Goal: Task Accomplishment & Management: Complete application form

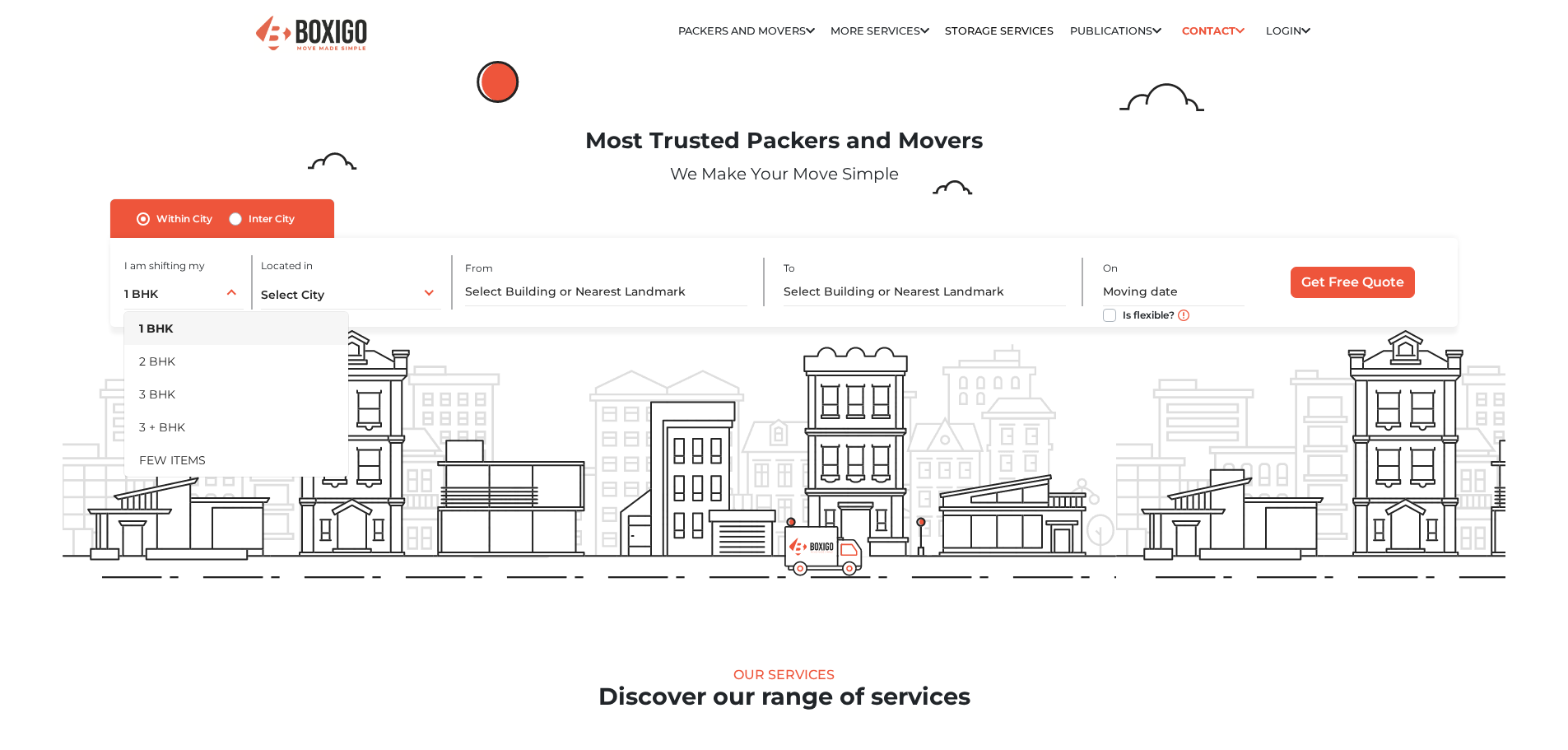
click at [230, 299] on div "1 BHK 1 BHK 2 BHK 3 BHK 3 + BHK FEW ITEMS" at bounding box center [184, 292] width 120 height 35
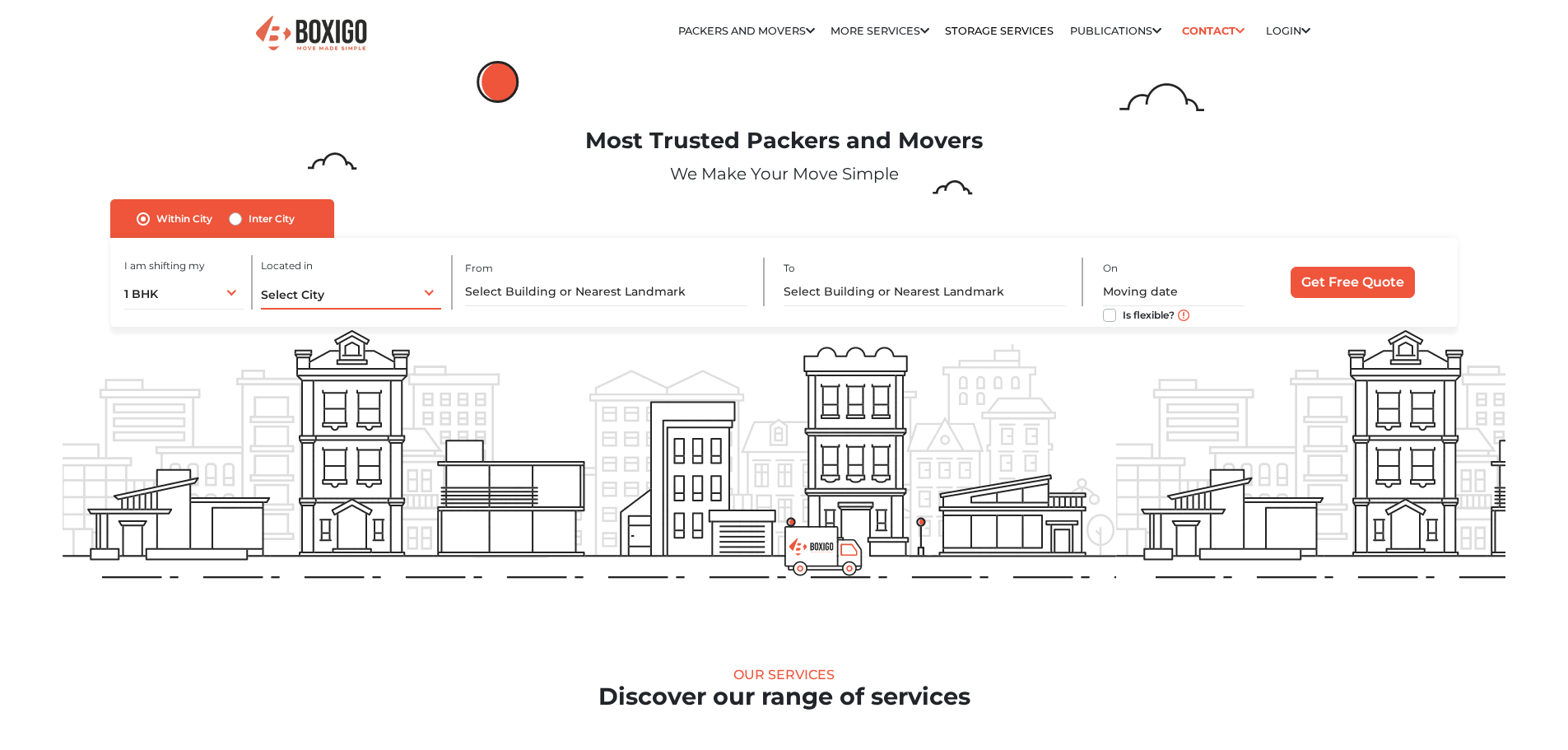
click at [322, 299] on span "Select City" at bounding box center [292, 295] width 64 height 15
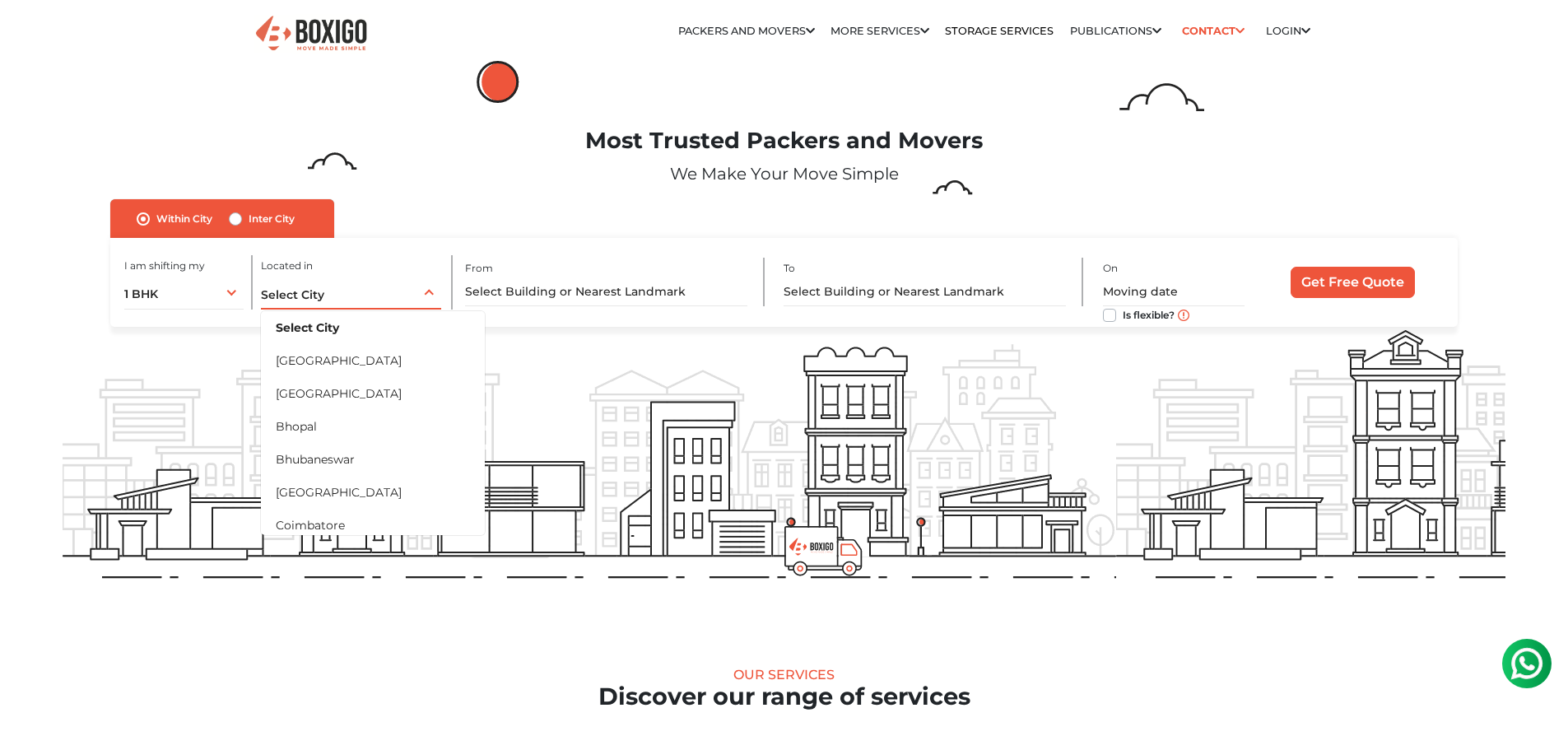
click at [336, 298] on div "Select City Select City [GEOGRAPHIC_DATA] [GEOGRAPHIC_DATA] [GEOGRAPHIC_DATA] […" at bounding box center [351, 292] width 181 height 35
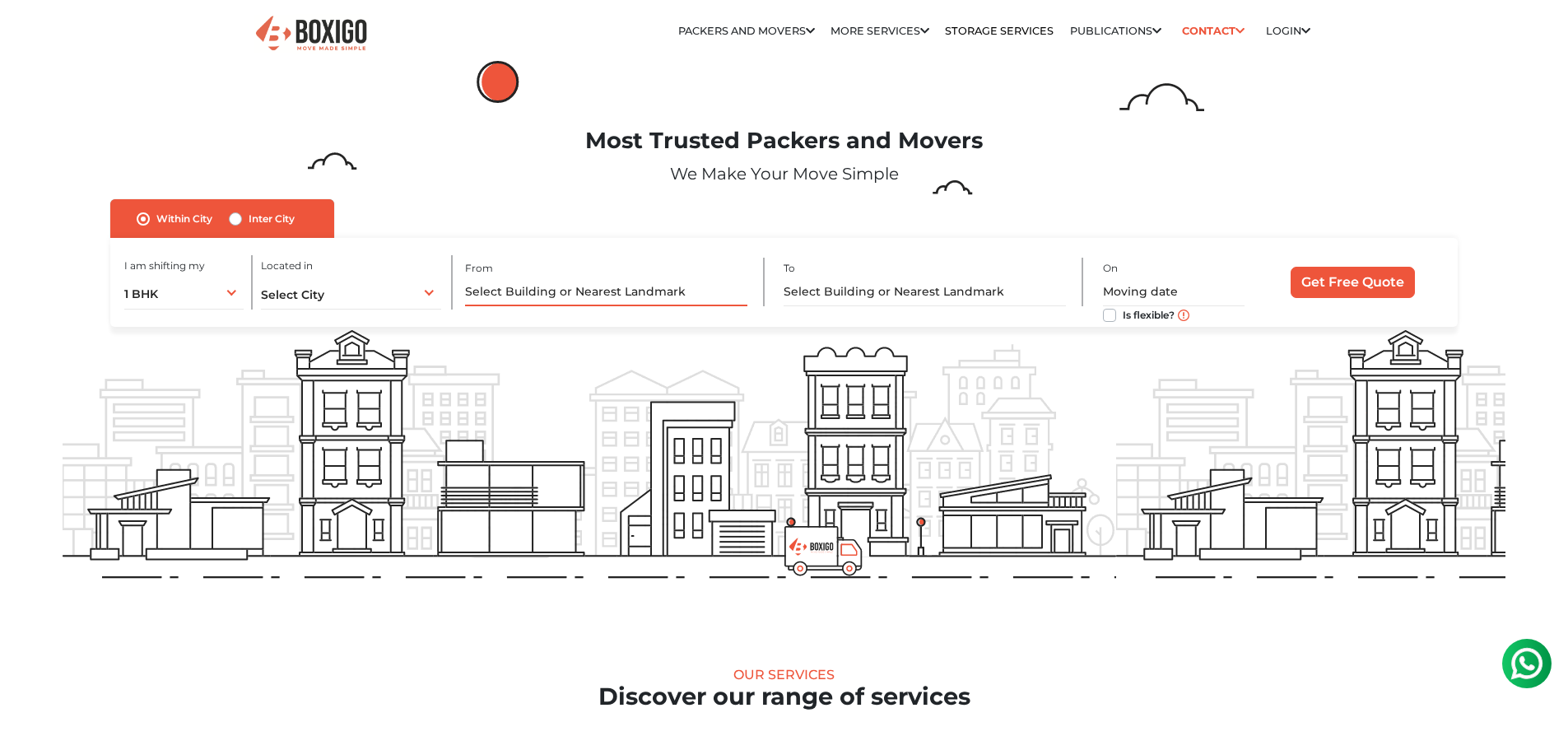
click at [697, 297] on input "text" at bounding box center [606, 291] width 282 height 29
click at [846, 290] on input "text" at bounding box center [924, 291] width 282 height 29
click at [342, 295] on div "Select City Select City [GEOGRAPHIC_DATA] [GEOGRAPHIC_DATA] [GEOGRAPHIC_DATA] […" at bounding box center [351, 292] width 181 height 35
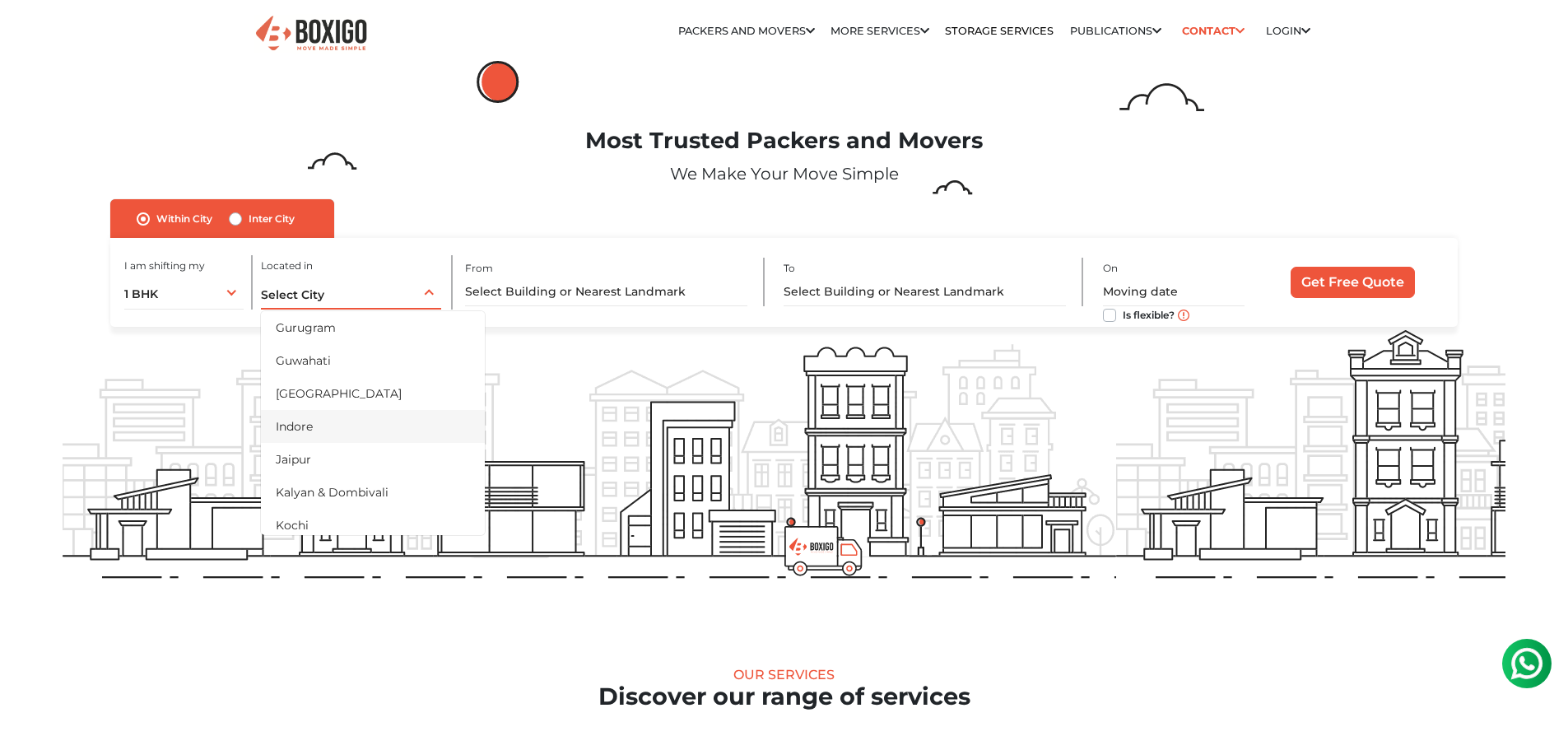
scroll to position [412, 0]
click at [378, 425] on li "Kalyan & Dombivali" at bounding box center [372, 410] width 224 height 33
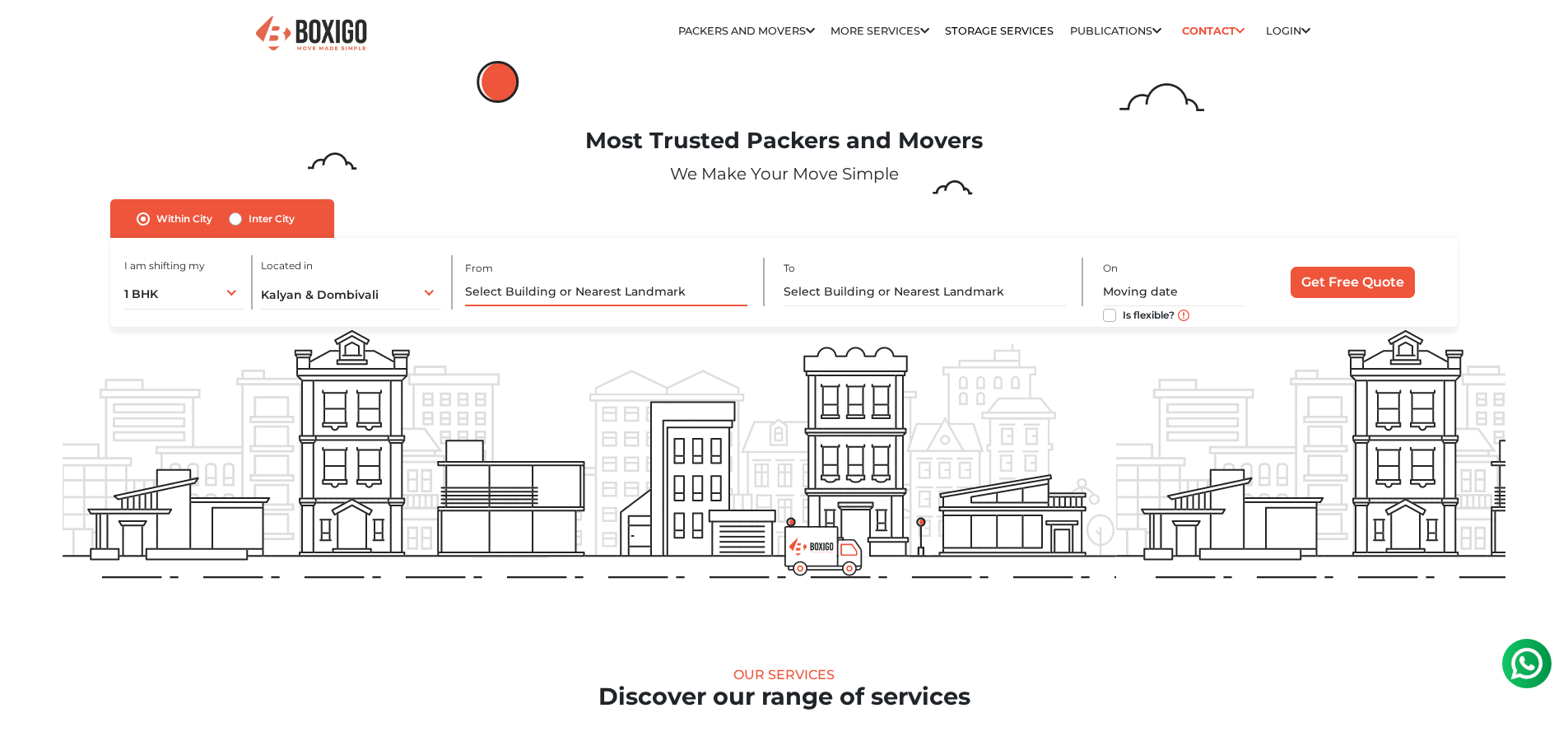
click at [587, 297] on input "text" at bounding box center [606, 291] width 282 height 29
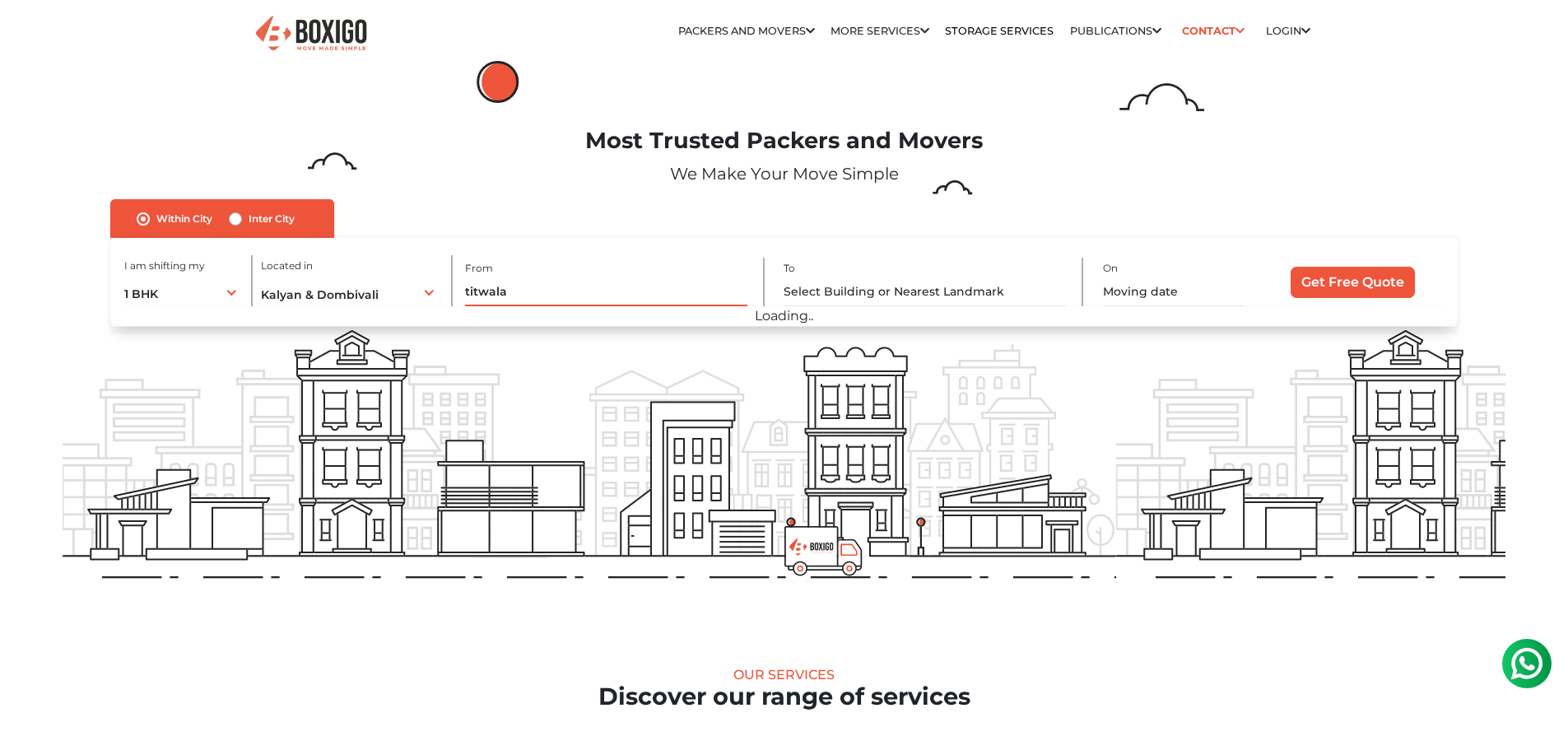
click at [1291, 266] on input "Get Free Quote" at bounding box center [1352, 282] width 124 height 31
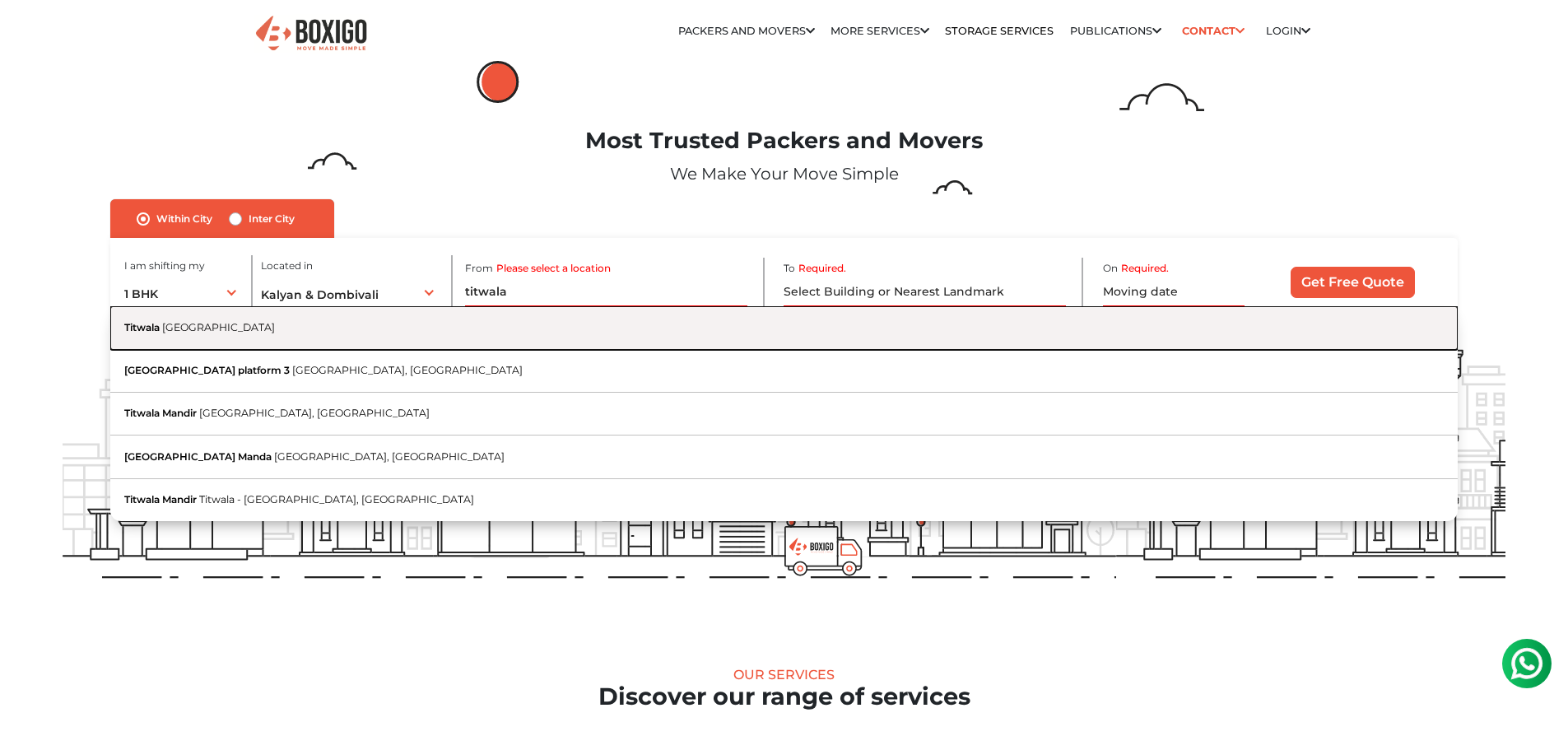
click at [155, 332] on span "Titwala" at bounding box center [142, 326] width 35 height 12
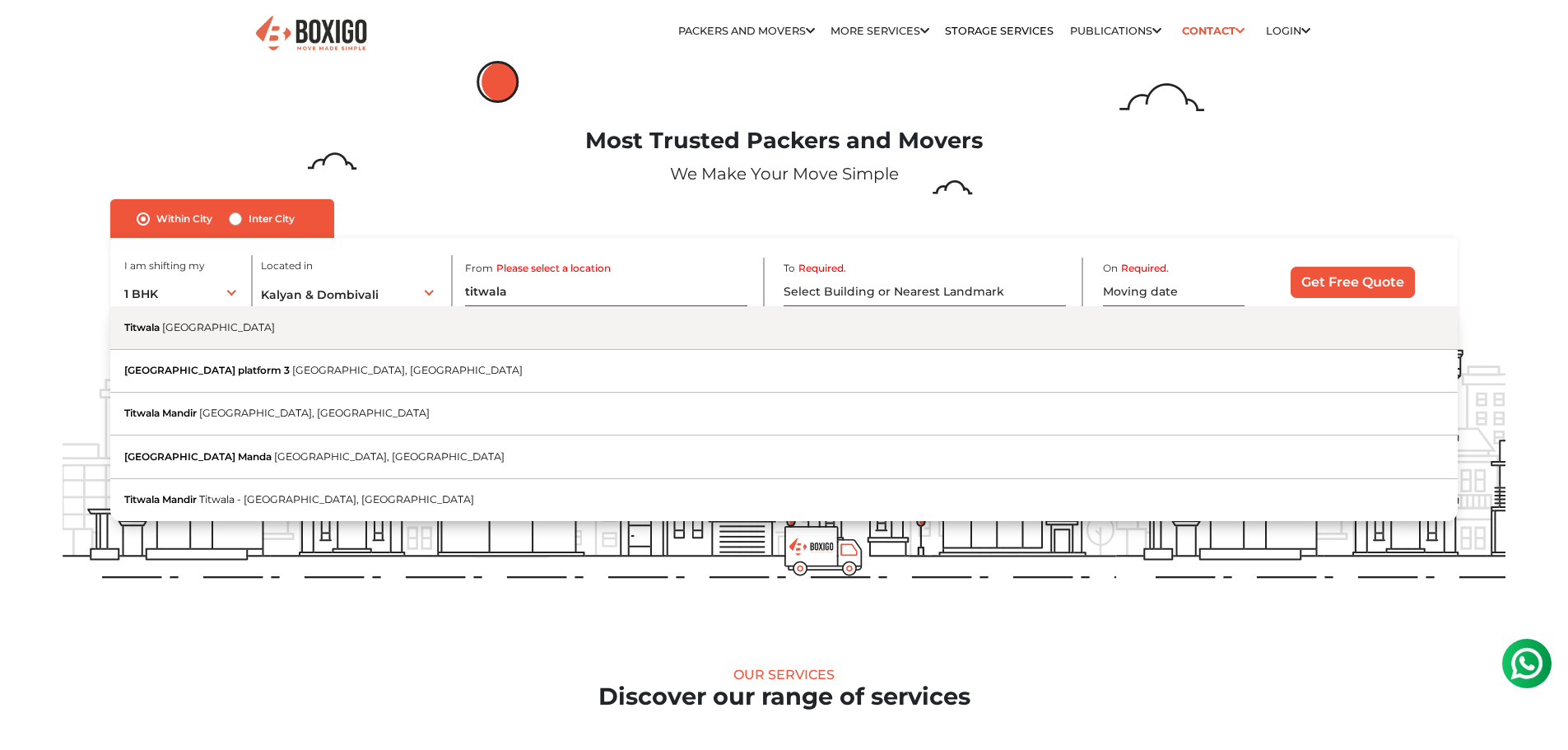
type input "[GEOGRAPHIC_DATA], [GEOGRAPHIC_DATA]"
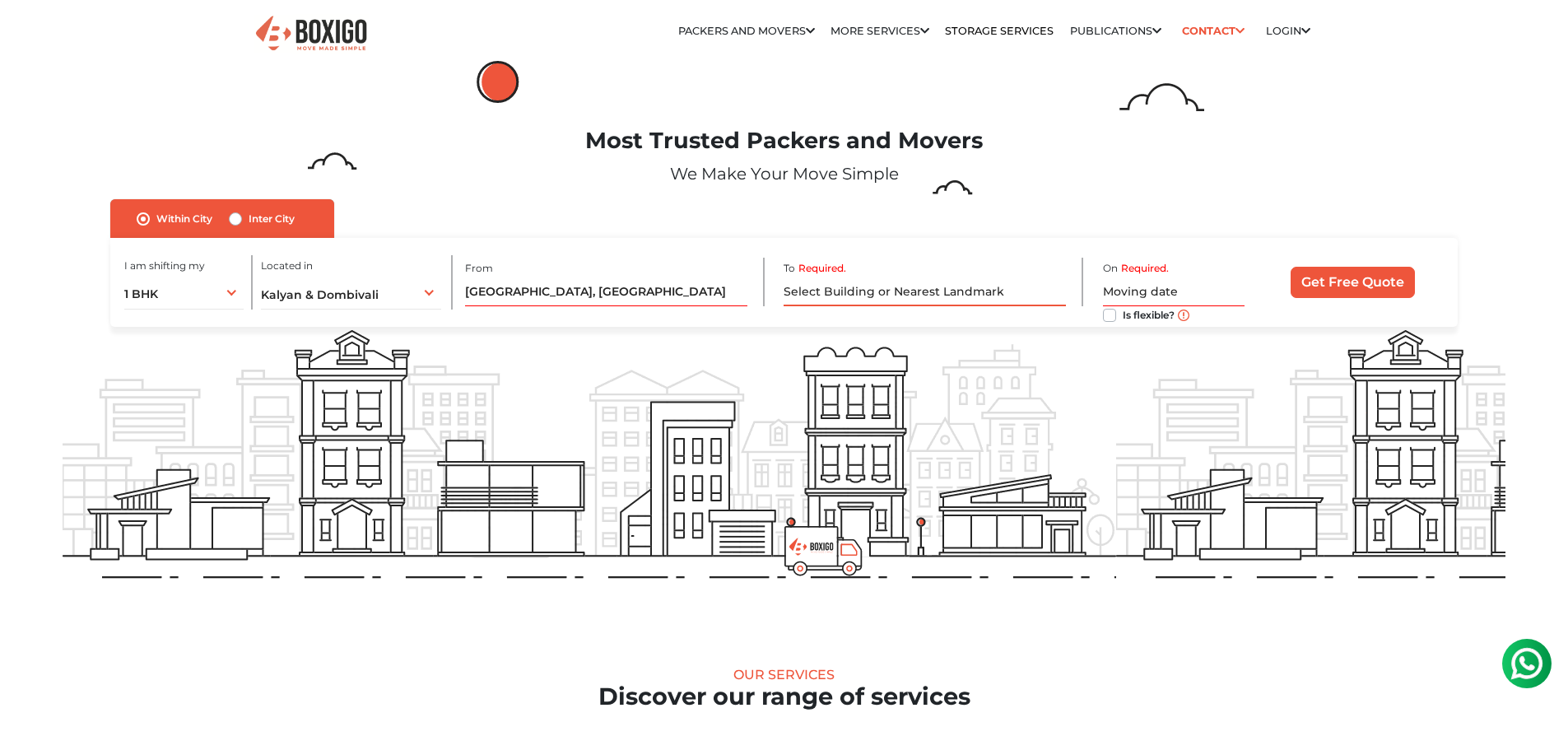
click at [890, 297] on input "Required." at bounding box center [924, 291] width 282 height 29
click at [903, 294] on input "Required." at bounding box center [924, 291] width 282 height 29
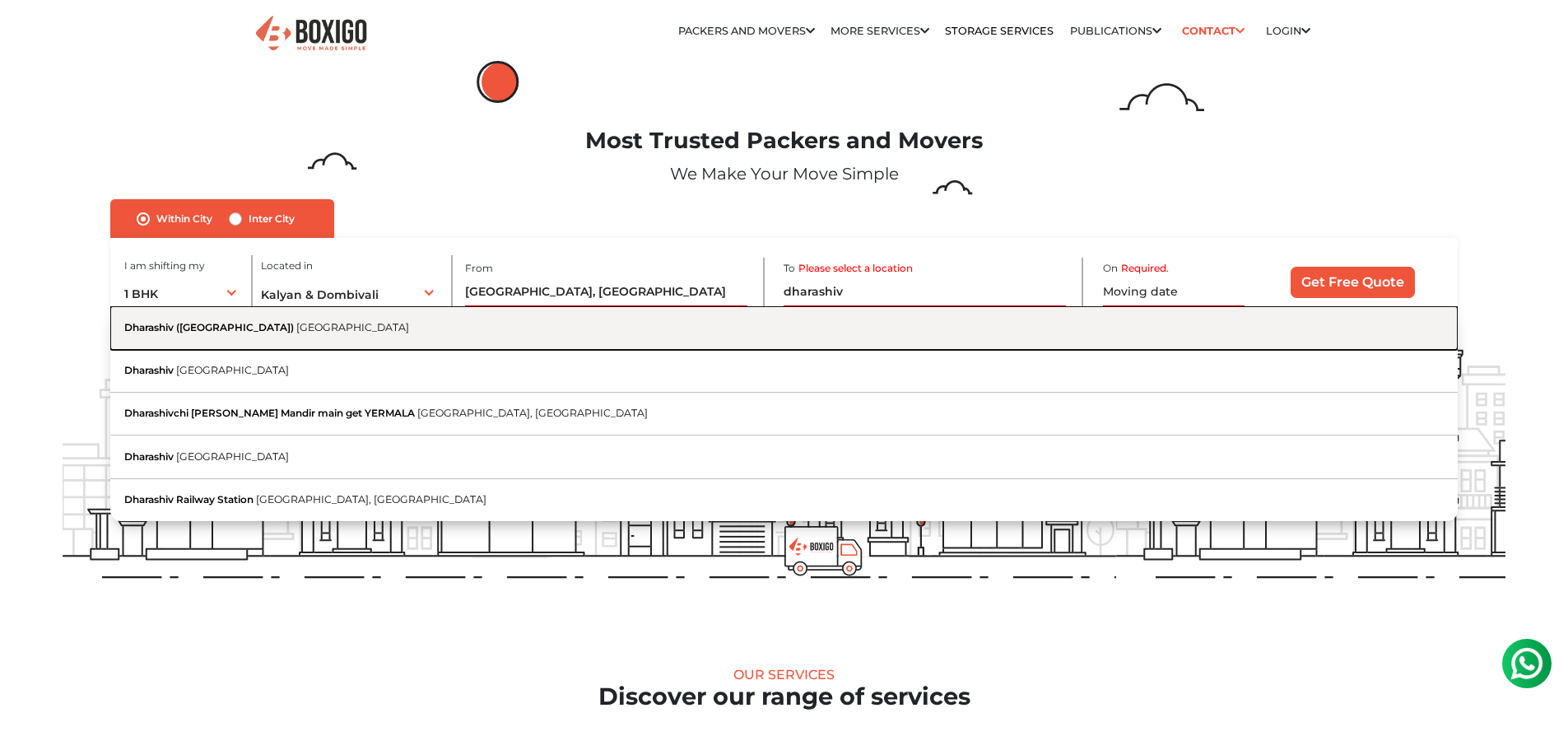
click at [162, 335] on button "Dharashiv ([GEOGRAPHIC_DATA]) [GEOGRAPHIC_DATA]" at bounding box center [783, 327] width 1346 height 42
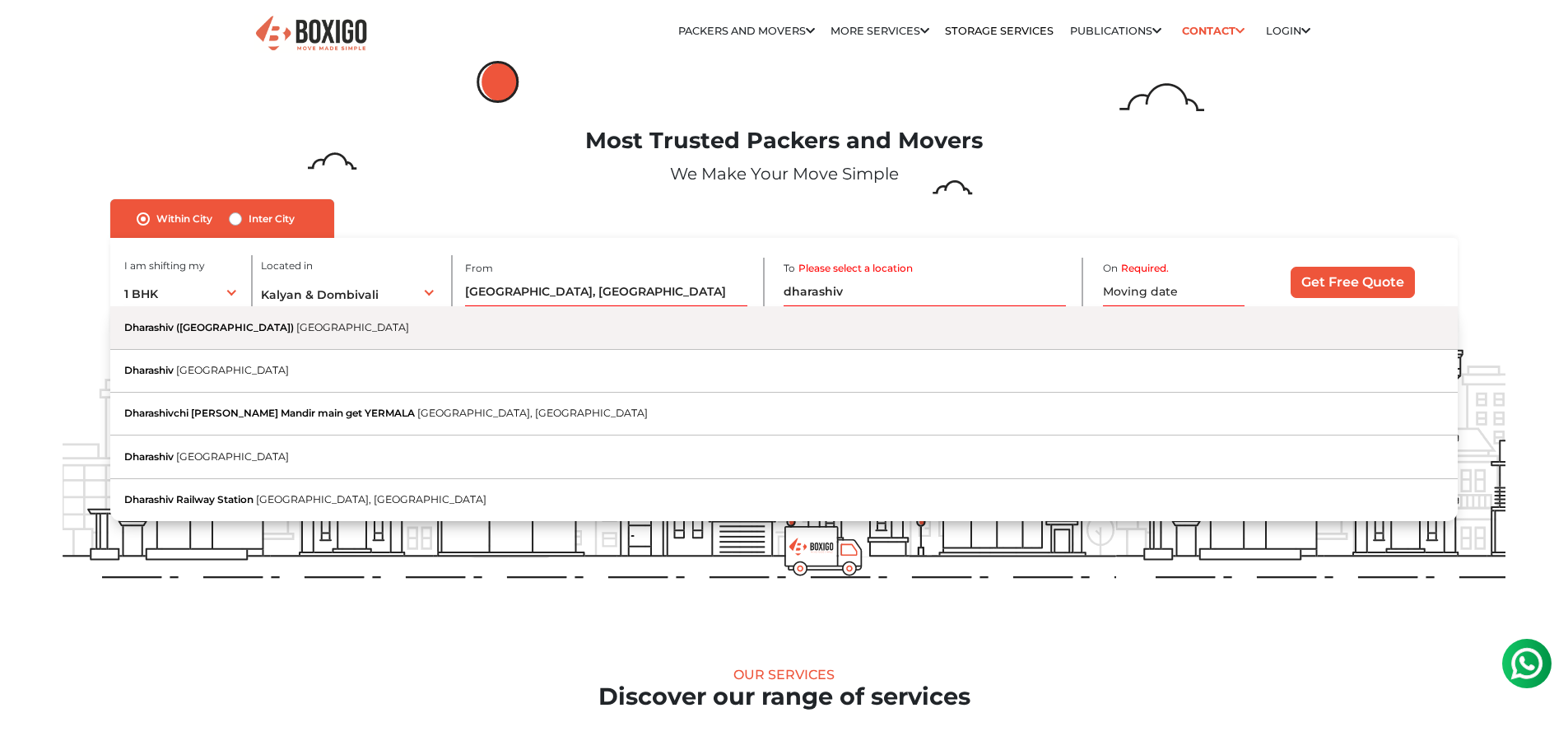
type input "Dharashiv ([GEOGRAPHIC_DATA]), [GEOGRAPHIC_DATA]"
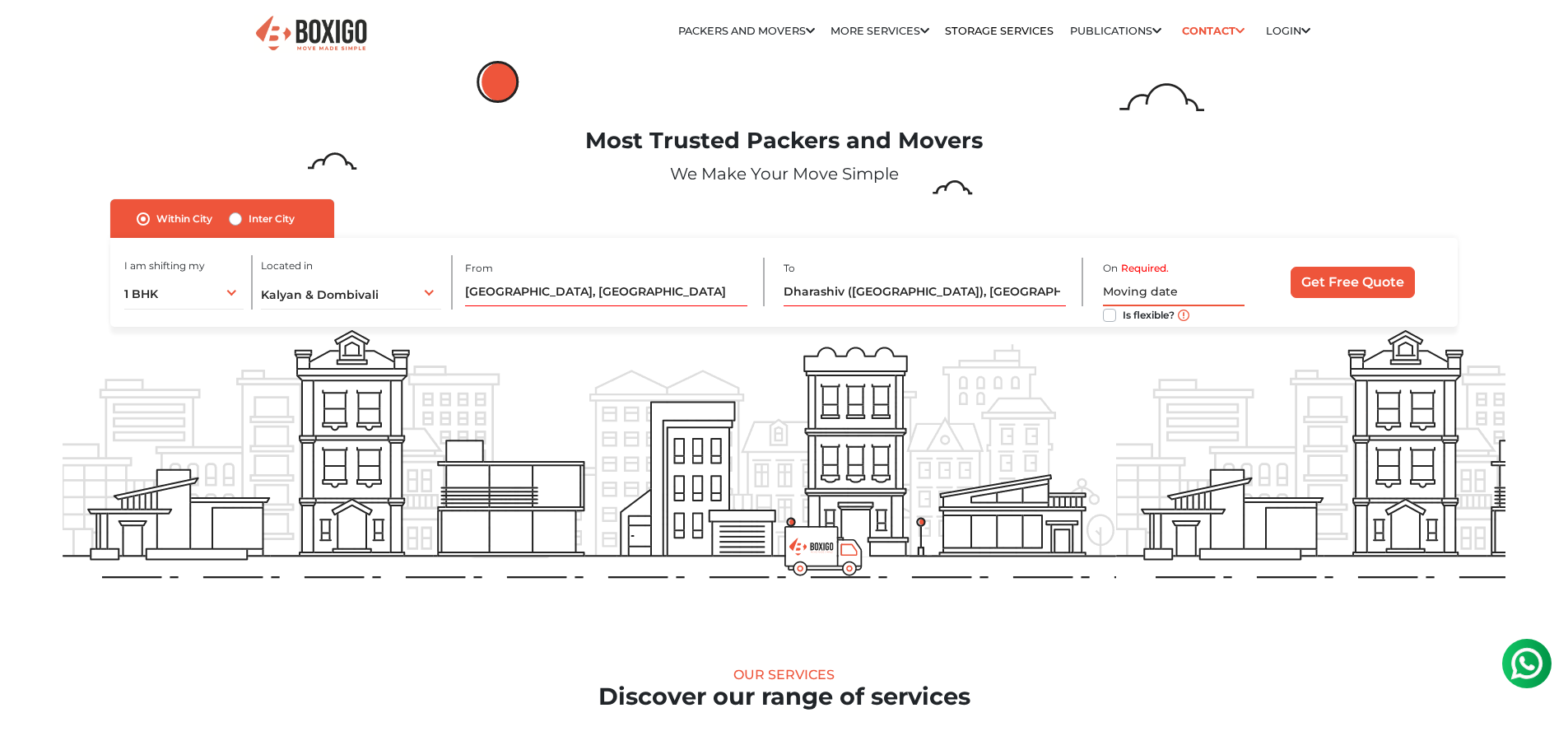
click at [1159, 292] on input "text" at bounding box center [1174, 291] width 142 height 29
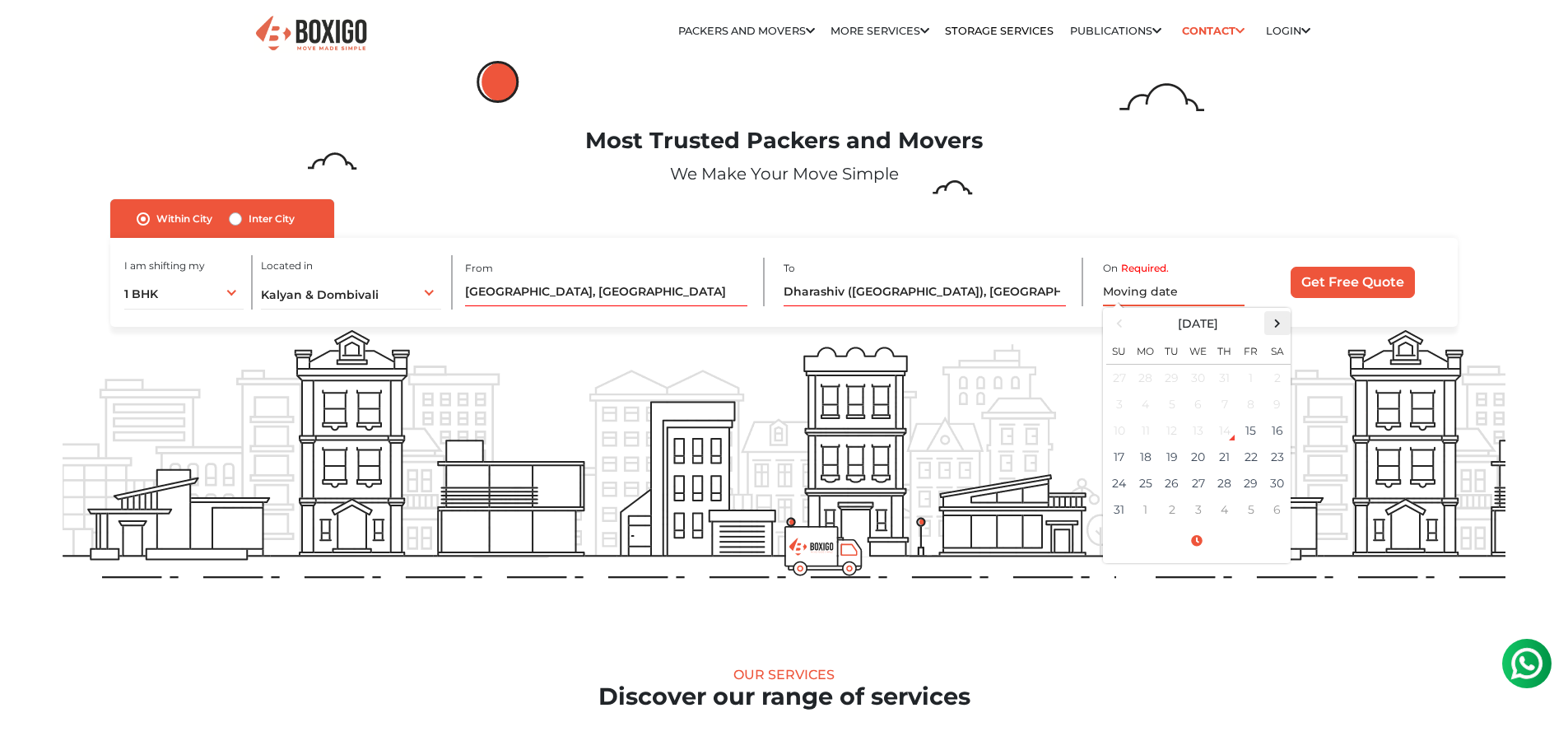
click at [1271, 319] on span at bounding box center [1277, 323] width 22 height 22
click at [1258, 374] on td "5" at bounding box center [1250, 378] width 27 height 27
type input "[DATE] 12:00 AM"
click at [1485, 283] on form "no_url_set Within [GEOGRAPHIC_DATA] Inter City I am shifting my 1 BHK 2 BHK 3 B…" at bounding box center [784, 263] width 1443 height 127
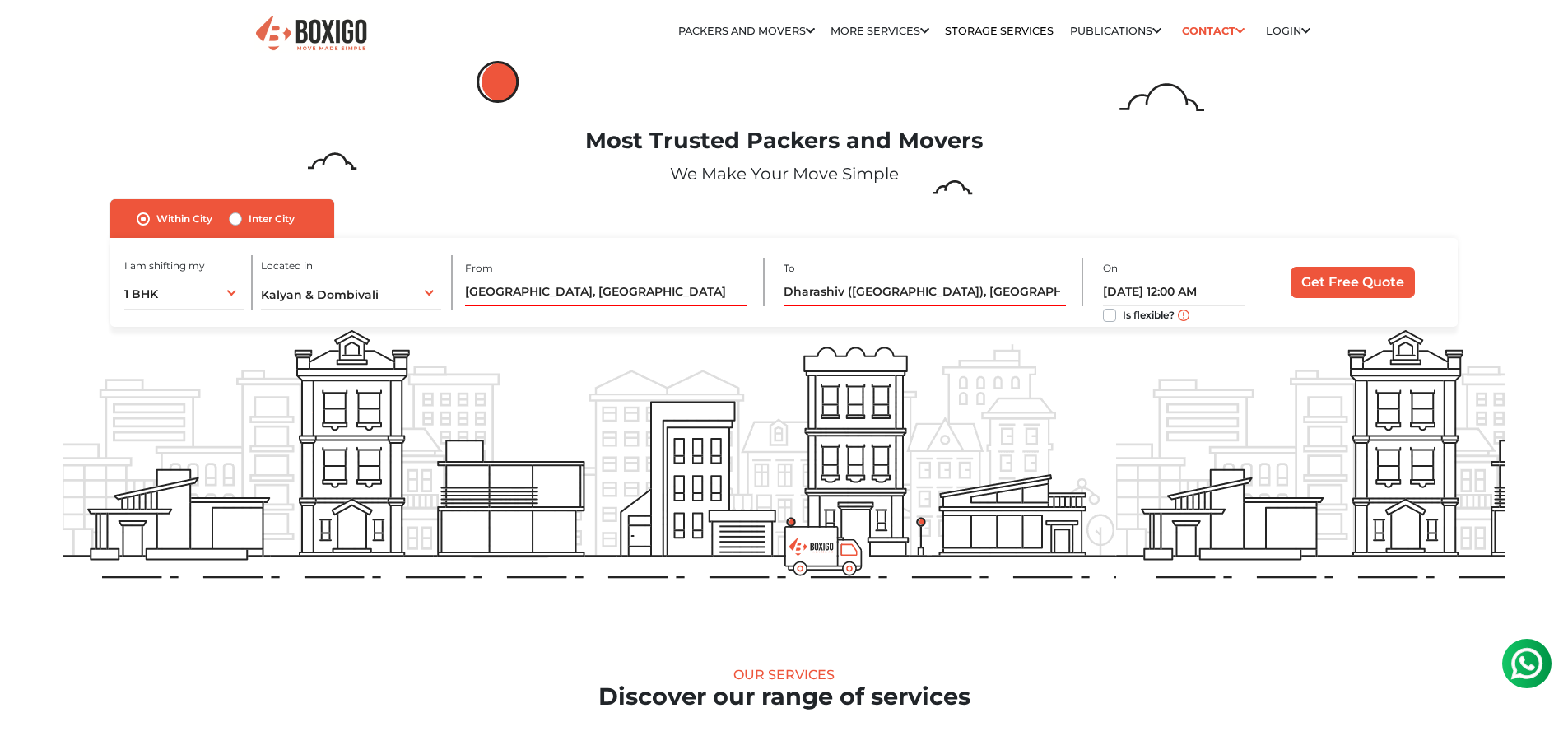
click at [1248, 288] on div "On [DATE] 12:00 AM Is flexible?" at bounding box center [1177, 282] width 150 height 49
click at [1308, 279] on input "Get Free Quote" at bounding box center [1352, 282] width 124 height 31
click at [1122, 313] on label "Is flexible?" at bounding box center [1148, 313] width 52 height 18
click at [1110, 313] on input "Is flexible?" at bounding box center [1109, 313] width 13 height 17
checkbox input "true"
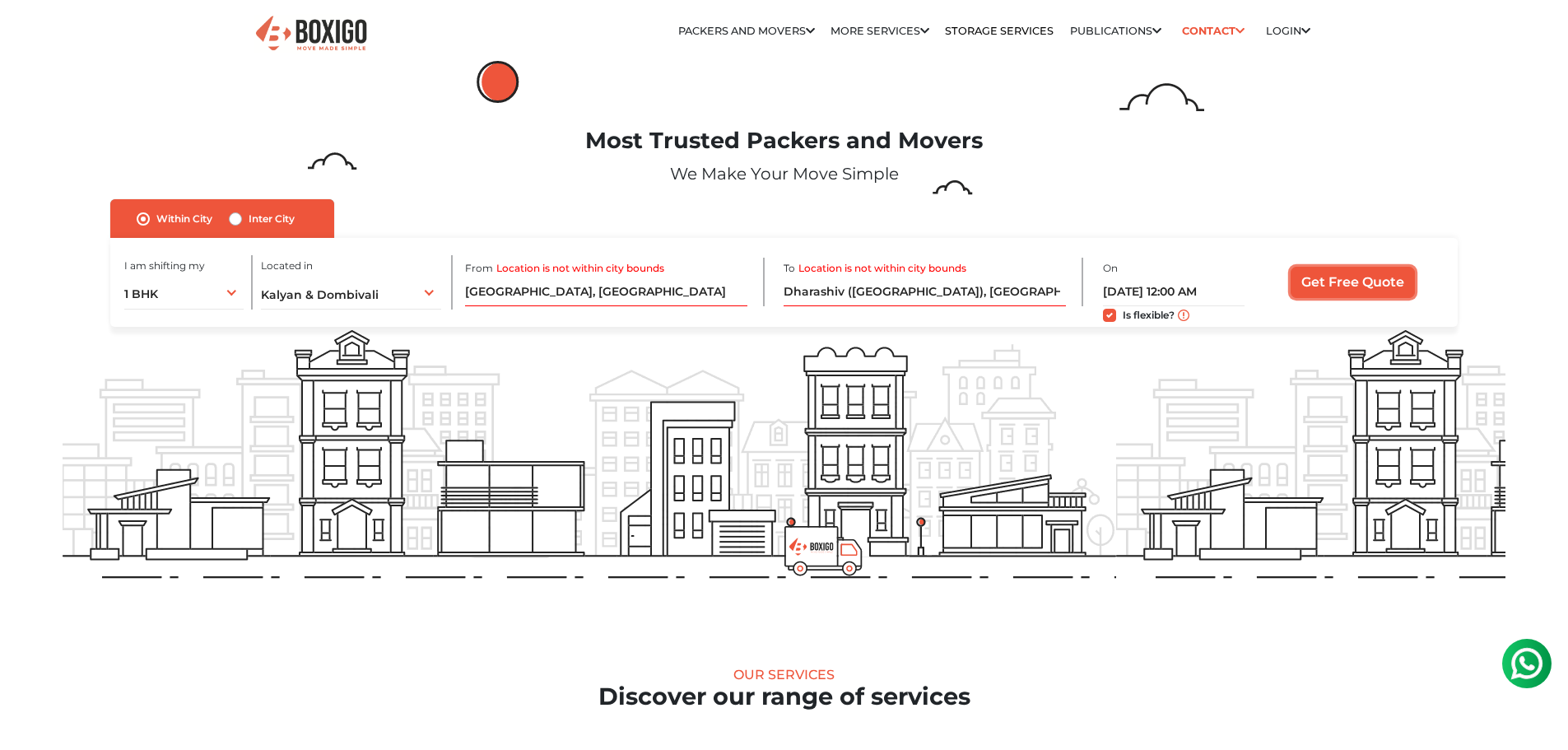
click at [1305, 291] on input "Get Free Quote" at bounding box center [1352, 282] width 124 height 31
click at [954, 288] on input "Dharashiv ([GEOGRAPHIC_DATA]), [GEOGRAPHIC_DATA]" at bounding box center [924, 291] width 282 height 29
click at [249, 219] on label "Inter City" at bounding box center [272, 218] width 46 height 19
click at [237, 219] on input "Inter City" at bounding box center [235, 217] width 13 height 17
radio input "true"
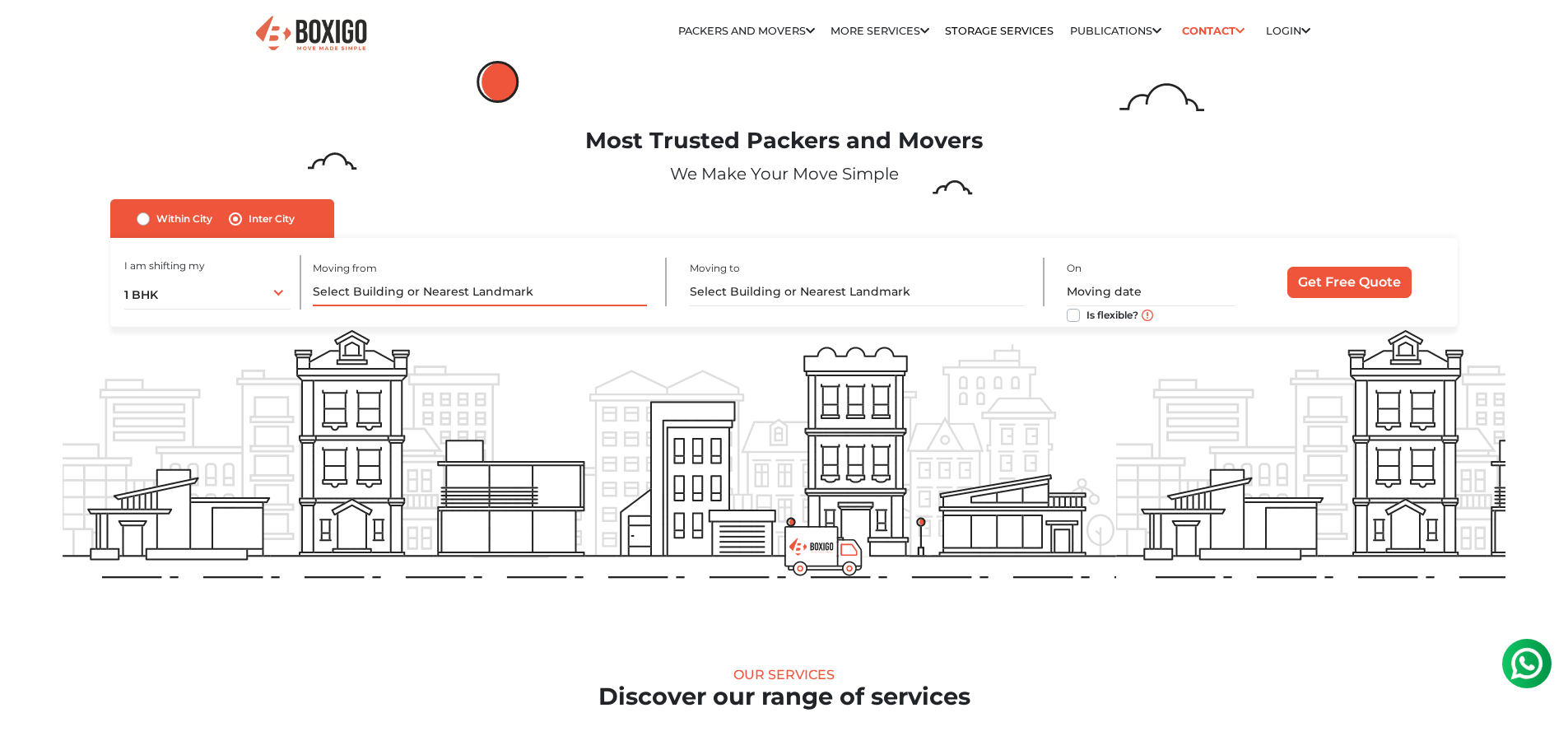
click at [447, 298] on input "text" at bounding box center [479, 291] width 334 height 29
click at [458, 289] on input "text" at bounding box center [479, 291] width 334 height 29
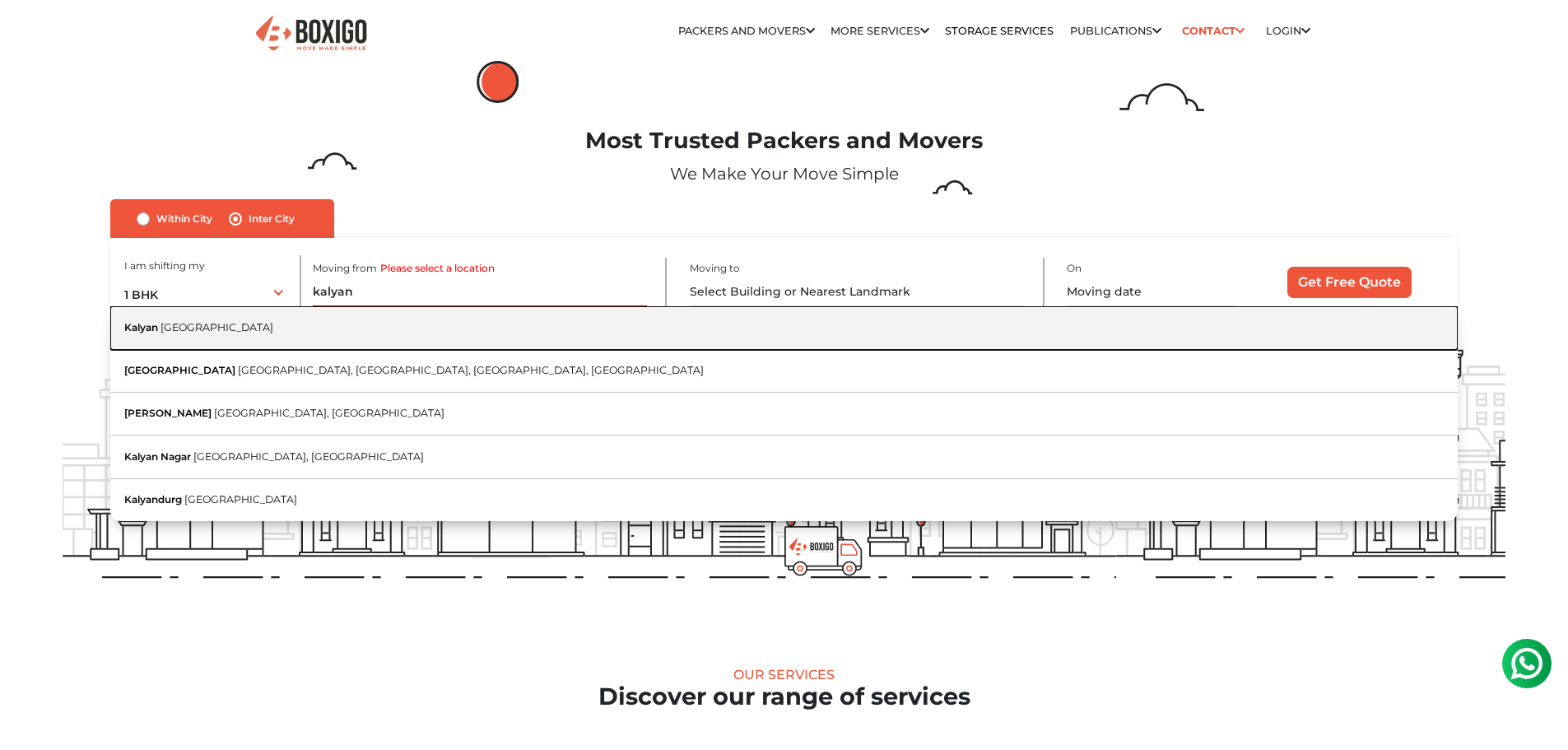
click at [269, 328] on button "[GEOGRAPHIC_DATA] [GEOGRAPHIC_DATA]" at bounding box center [783, 327] width 1346 height 42
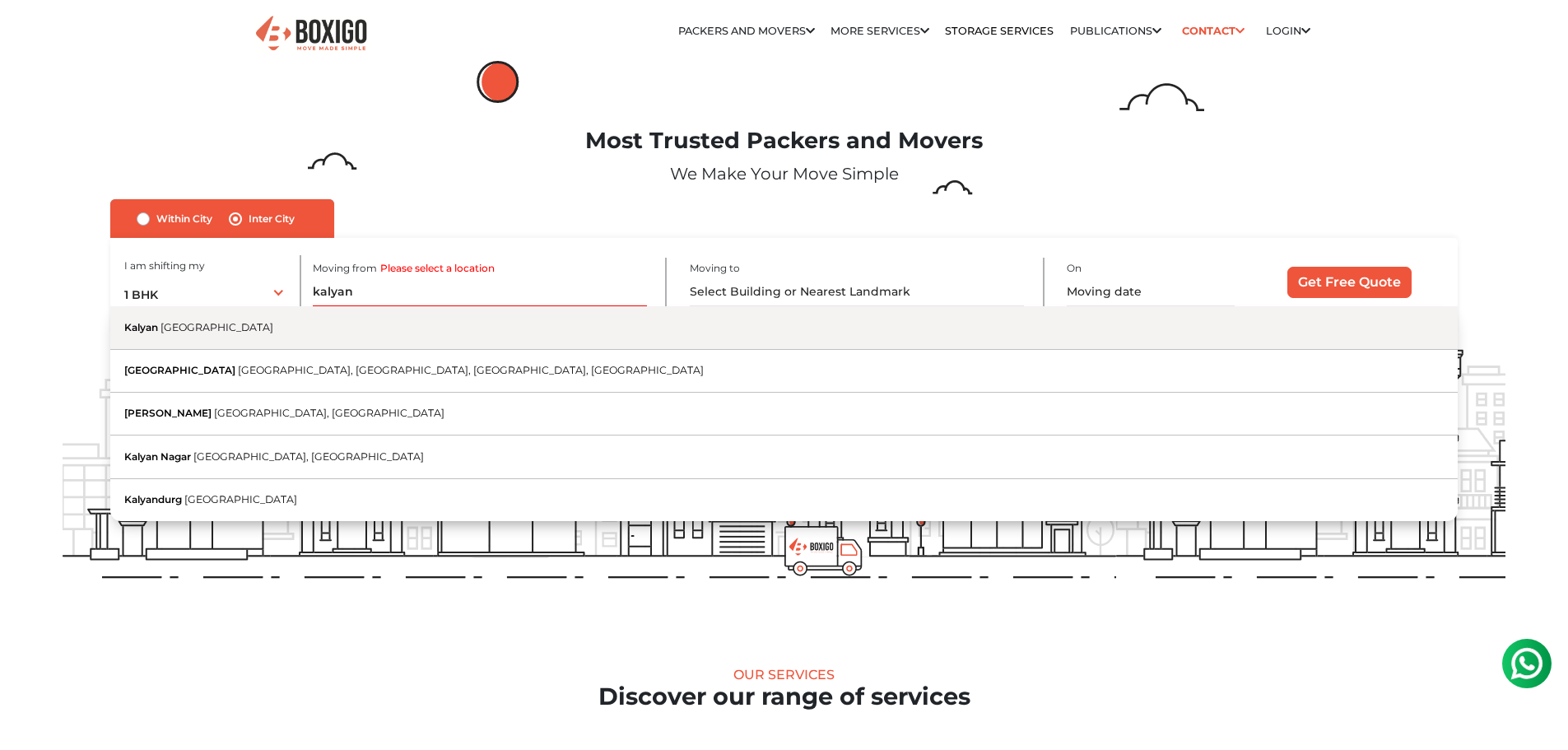
type input "[GEOGRAPHIC_DATA], [GEOGRAPHIC_DATA]"
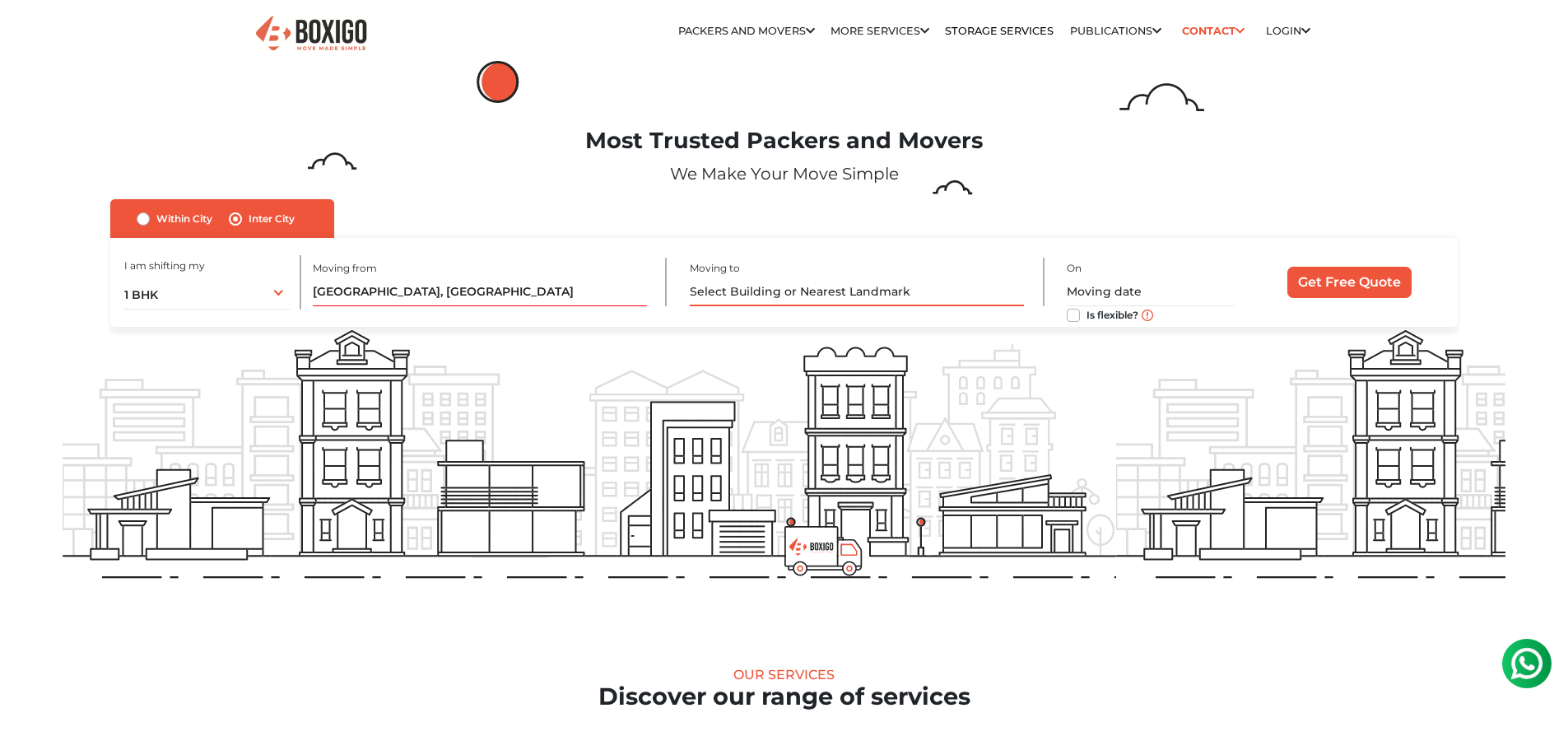
click at [832, 288] on input "text" at bounding box center [857, 291] width 334 height 29
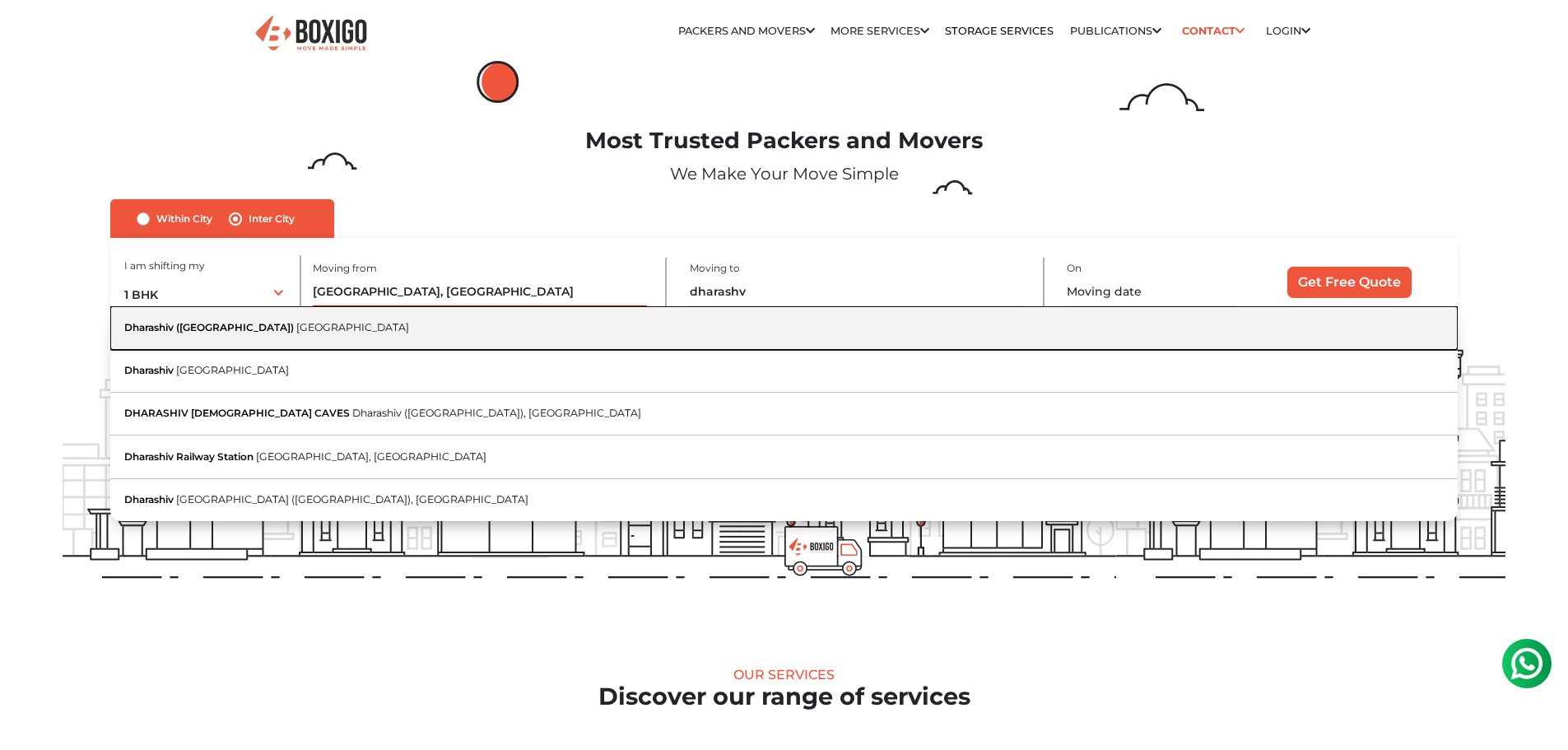
click at [159, 337] on button "Dharashiv ([GEOGRAPHIC_DATA]) [GEOGRAPHIC_DATA]" at bounding box center [783, 327] width 1346 height 42
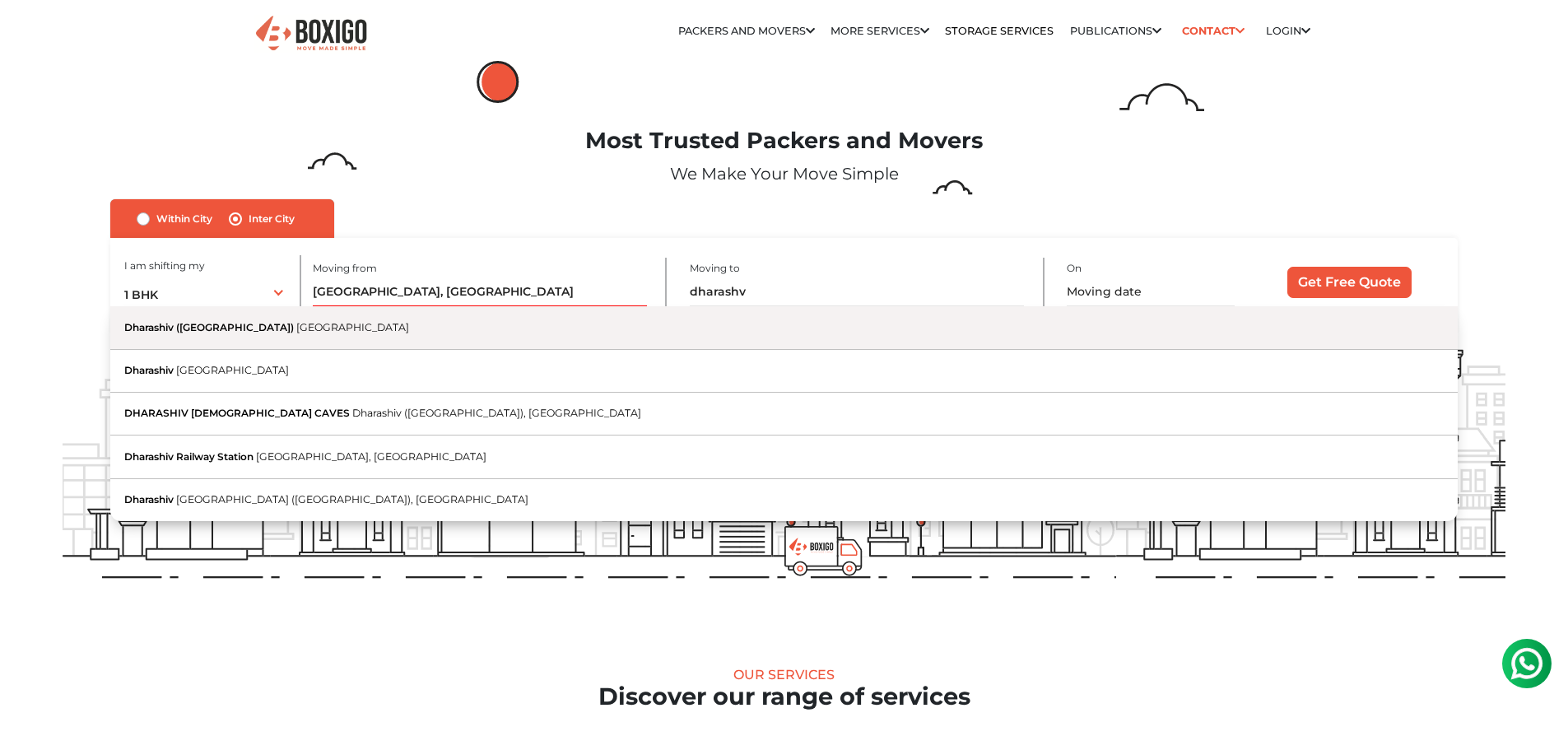
type input "Dharashiv ([GEOGRAPHIC_DATA]), [GEOGRAPHIC_DATA]"
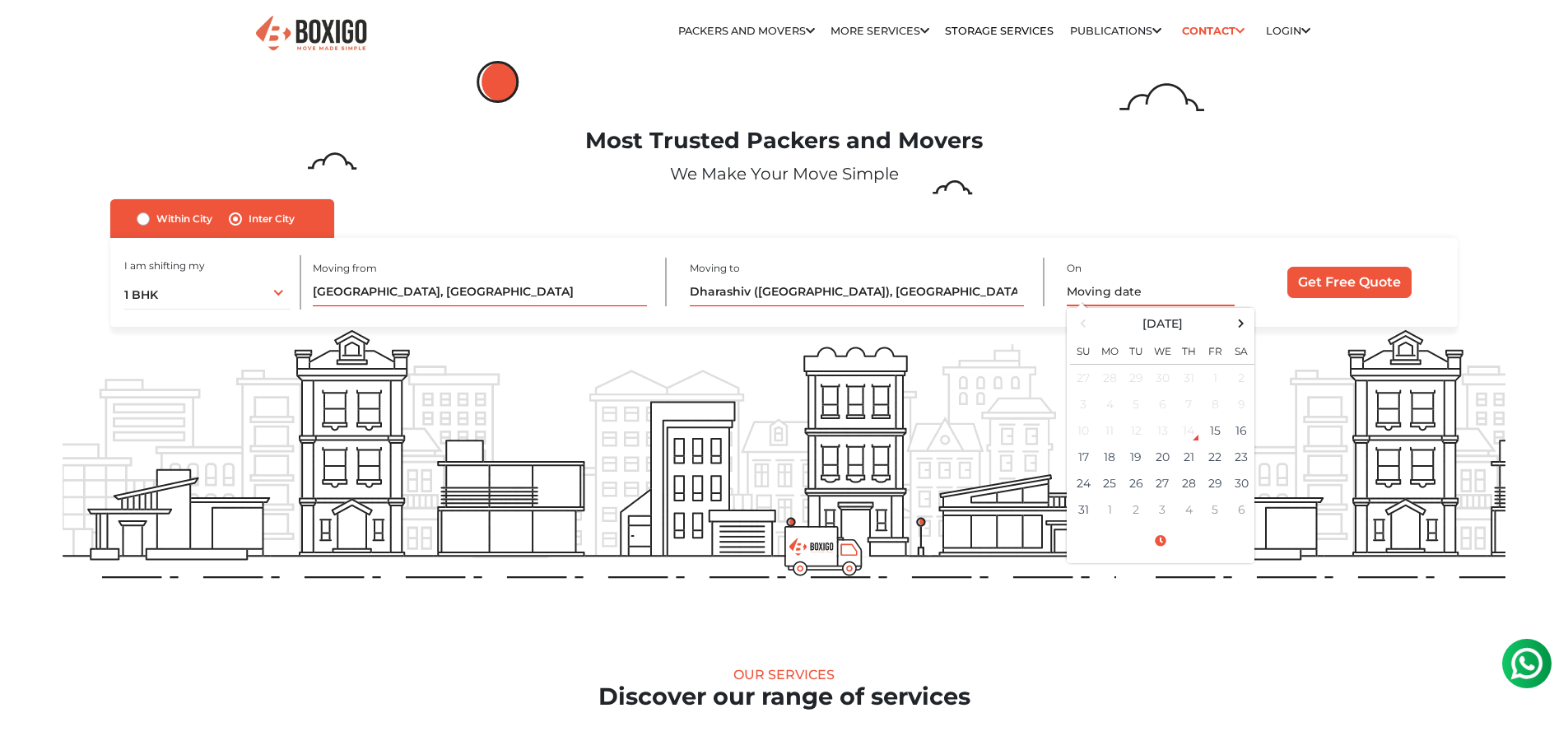
click at [1108, 296] on input "text" at bounding box center [1151, 291] width 168 height 29
click at [1236, 326] on span at bounding box center [1241, 323] width 22 height 22
click at [1221, 377] on td "5" at bounding box center [1214, 378] width 27 height 27
click at [1241, 377] on td "6" at bounding box center [1241, 378] width 27 height 27
type input "[DATE] 12:00 AM"
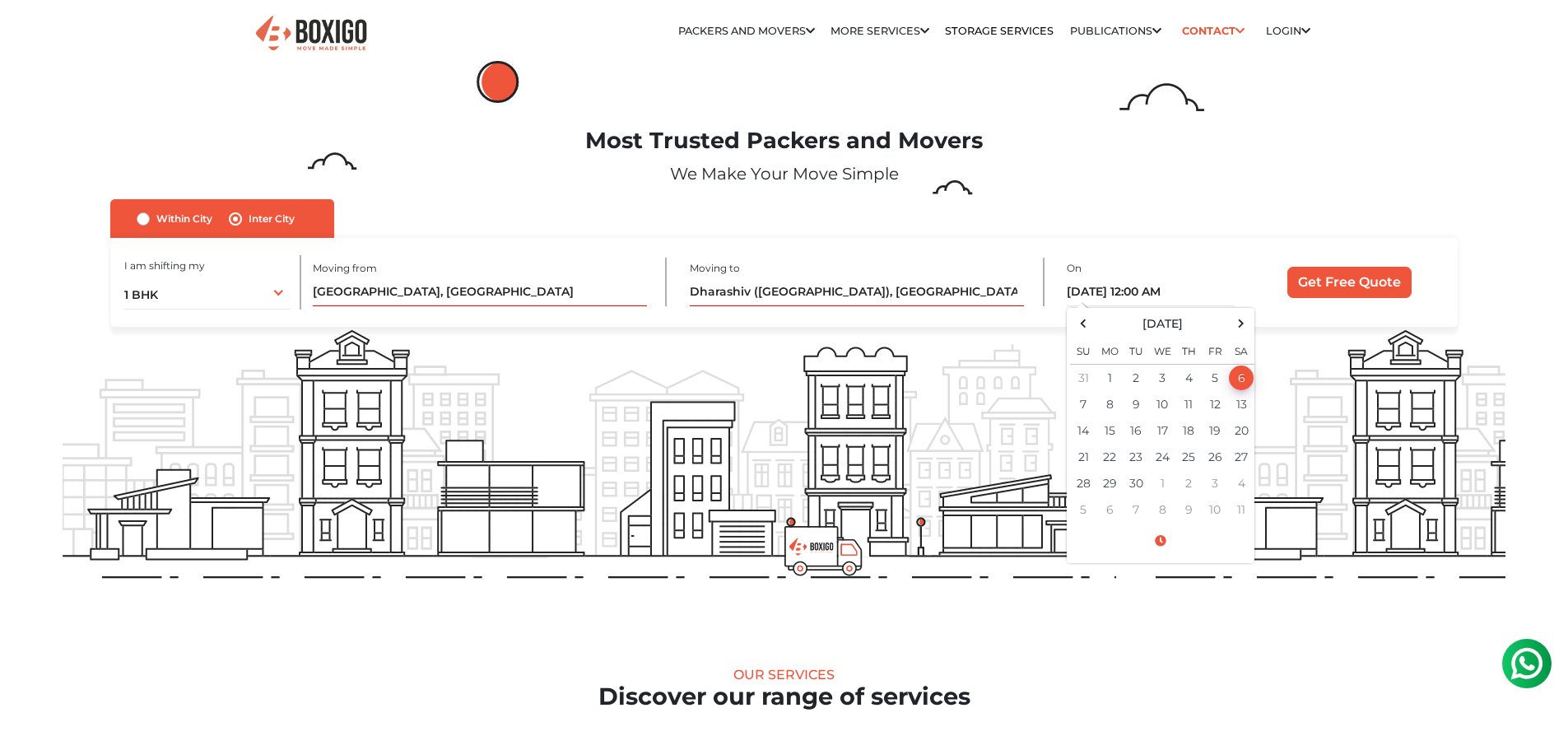
click at [1499, 267] on form "no_url_set Within [GEOGRAPHIC_DATA] Inter City I am shifting my 1 BHK 2 BHK 3 B…" at bounding box center [784, 263] width 1443 height 127
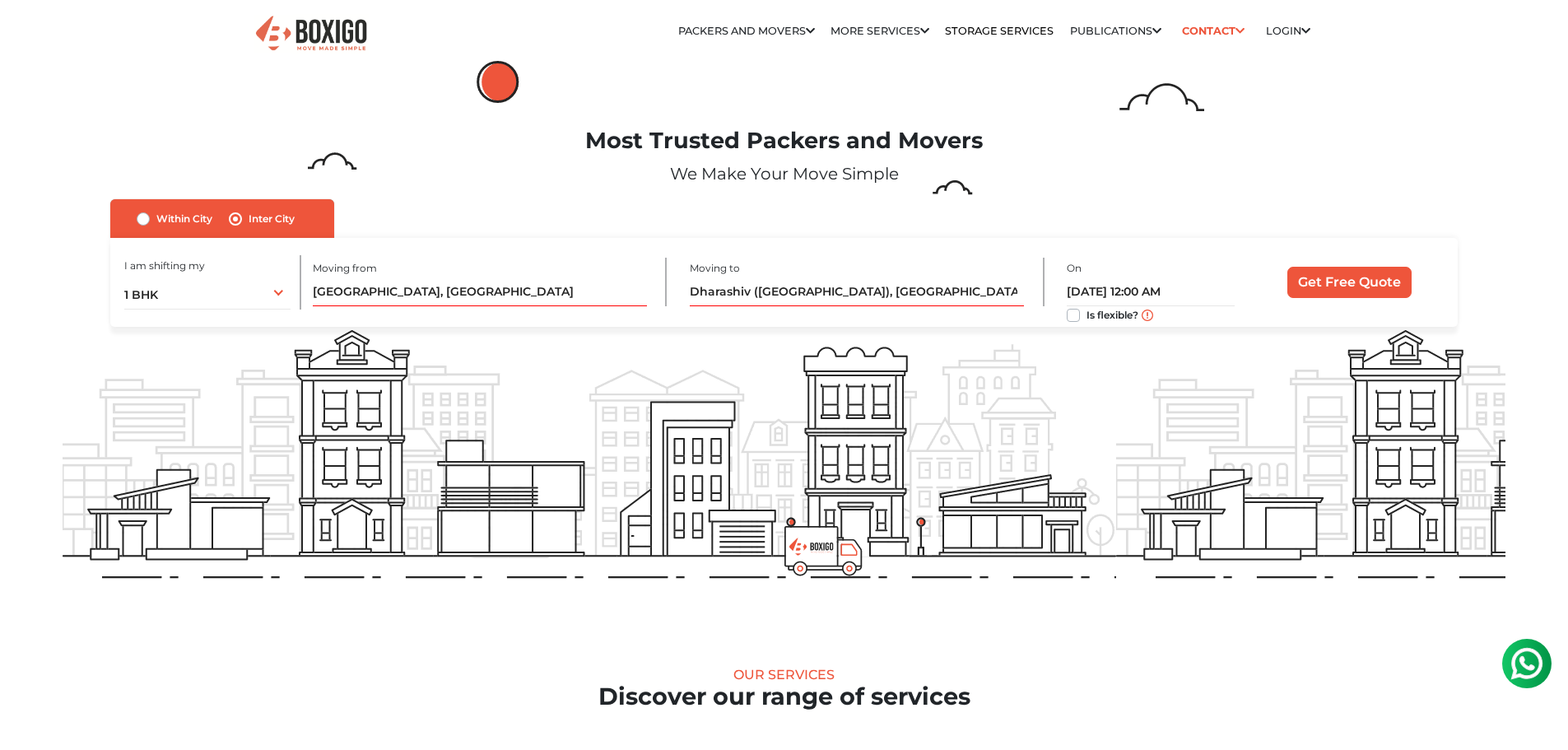
click at [1086, 319] on label "Is flexible?" at bounding box center [1112, 313] width 52 height 18
click at [1071, 319] on input "Is flexible?" at bounding box center [1073, 313] width 13 height 17
checkbox input "true"
click at [1321, 293] on input "Get Free Quote" at bounding box center [1349, 282] width 124 height 31
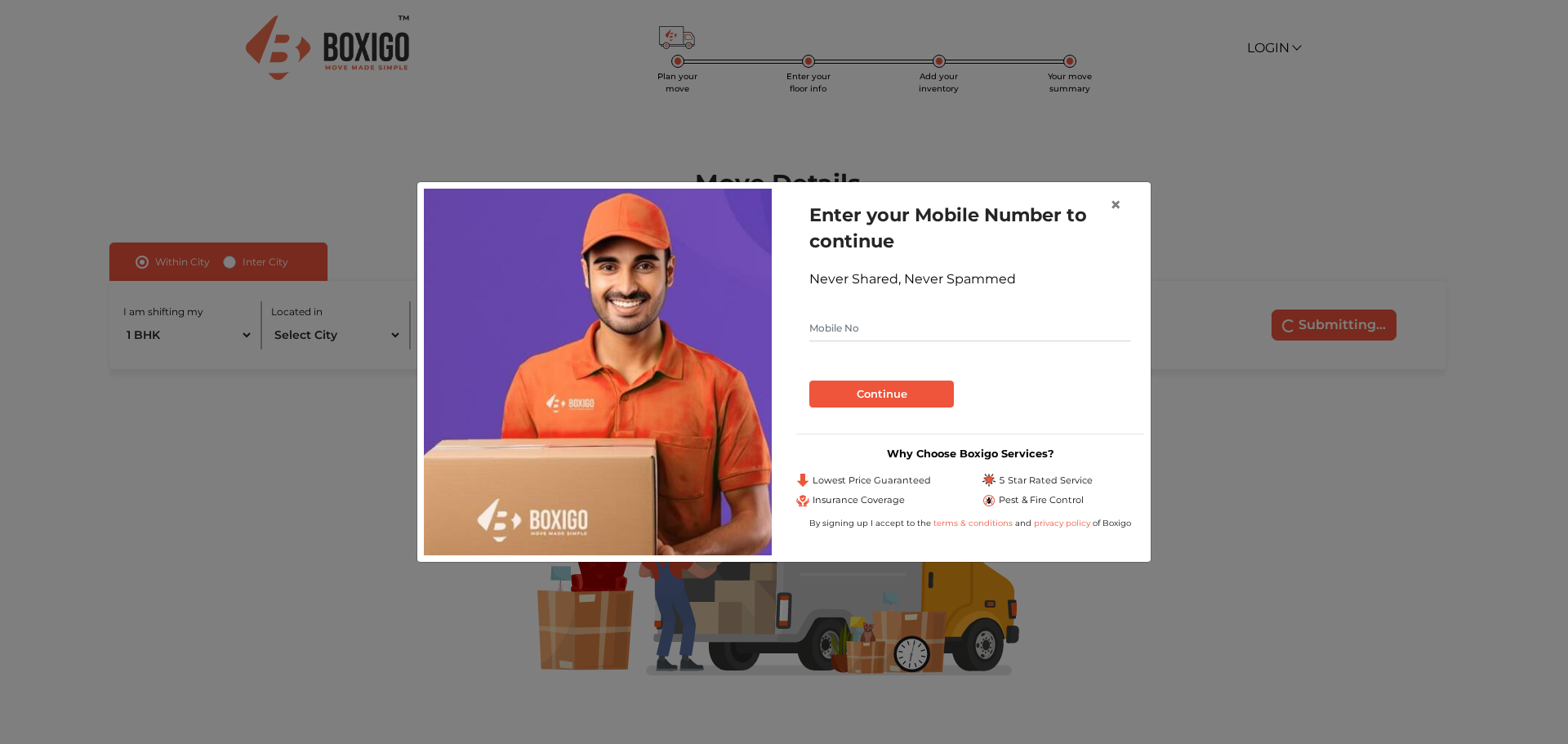
click at [919, 333] on input "text" at bounding box center [970, 328] width 322 height 27
type input "9892666548"
click at [861, 392] on button "Continue" at bounding box center [881, 394] width 144 height 27
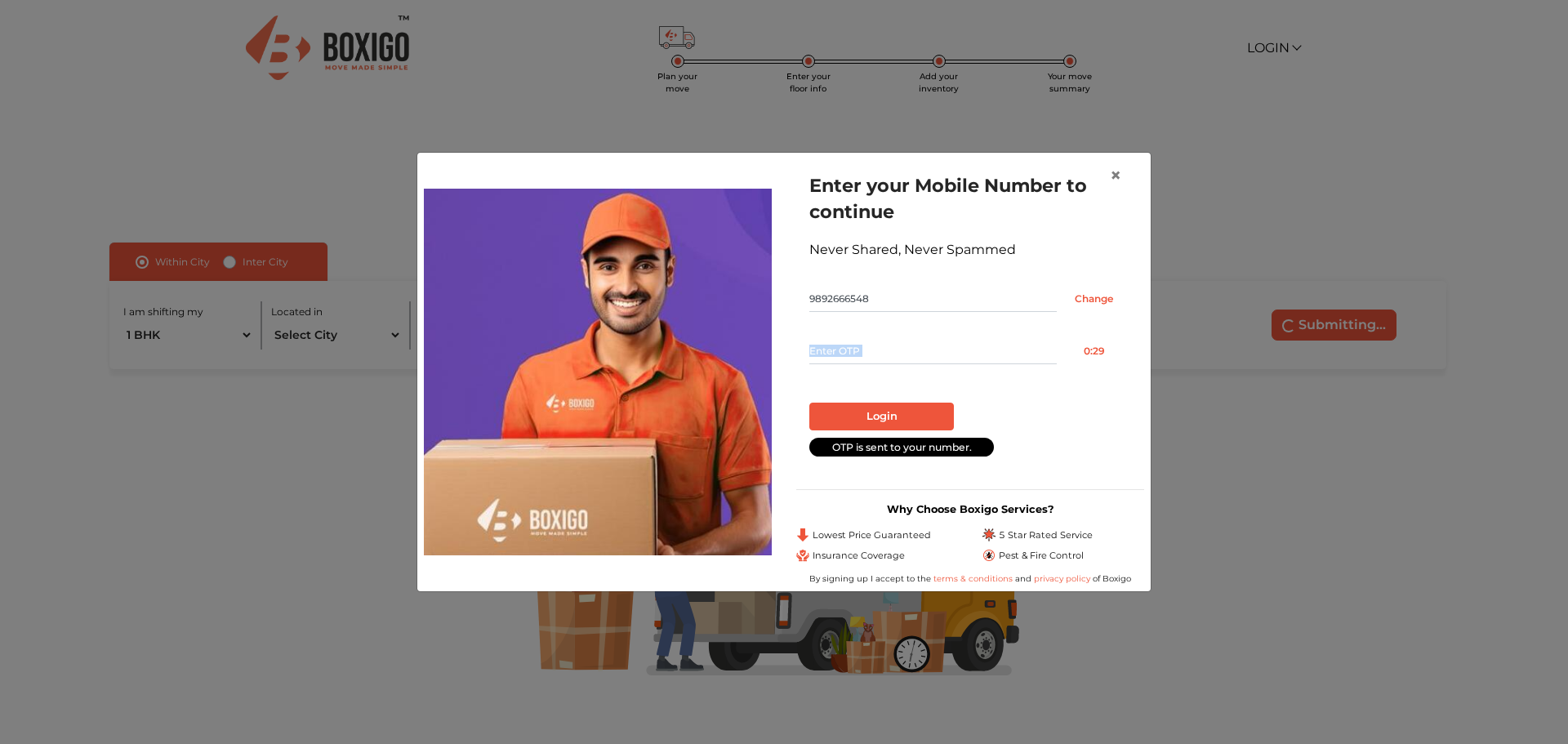
drag, startPoint x: 827, startPoint y: 364, endPoint x: 829, endPoint y: 356, distance: 8.2
click at [827, 361] on form "Enter your Mobile Number to continue Never Shared, Never Spammed 9892666548 Cha…" at bounding box center [970, 314] width 322 height 283
click at [893, 350] on input "text" at bounding box center [933, 351] width 248 height 27
type input "8756"
click at [850, 424] on button "Login" at bounding box center [881, 416] width 144 height 27
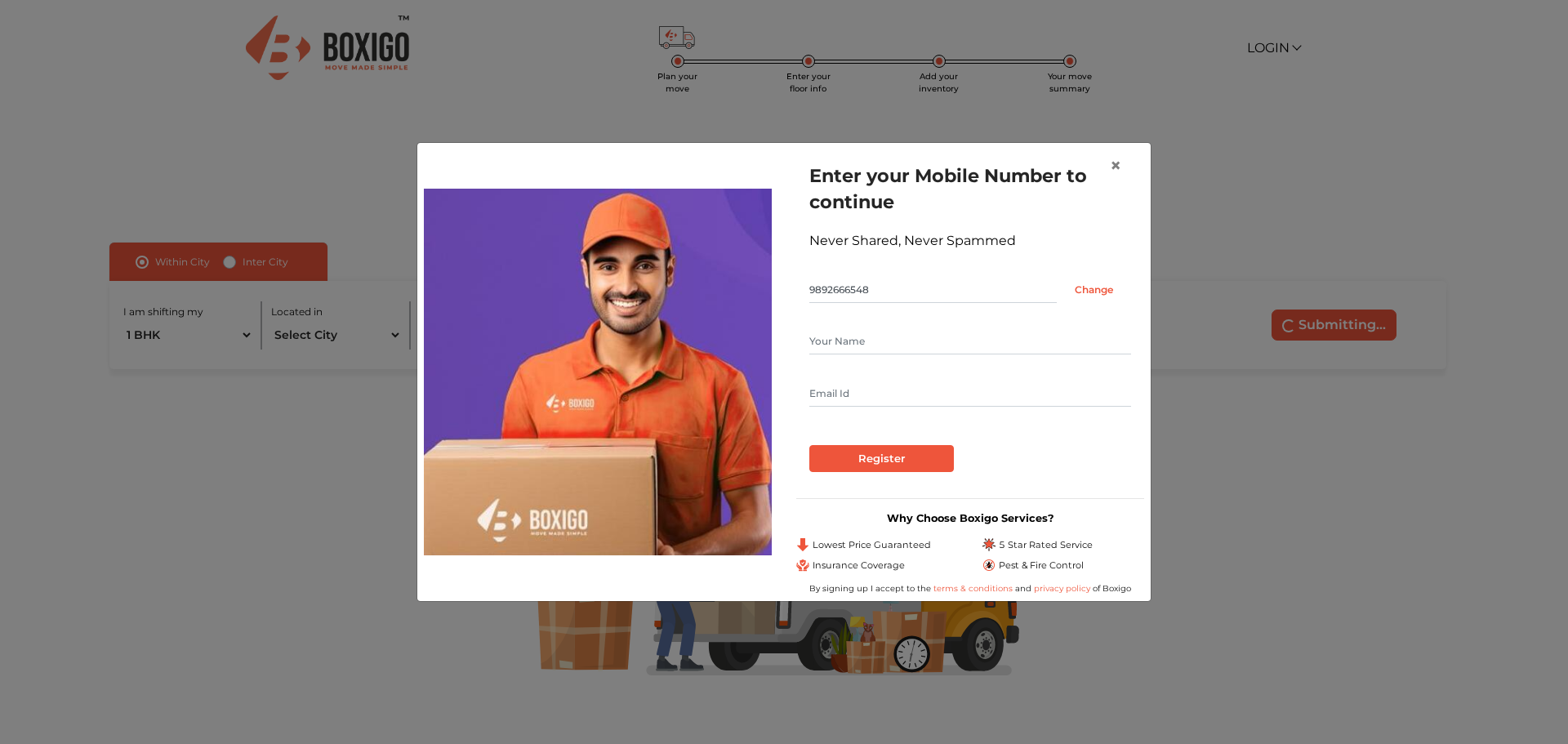
click at [849, 347] on input "text" at bounding box center [970, 341] width 322 height 27
type input "Swapnil Wani"
click at [943, 394] on input "text" at bounding box center [970, 393] width 322 height 27
type input "swapnilwani123@gmail.com"
click at [901, 455] on input "Register" at bounding box center [881, 459] width 144 height 27
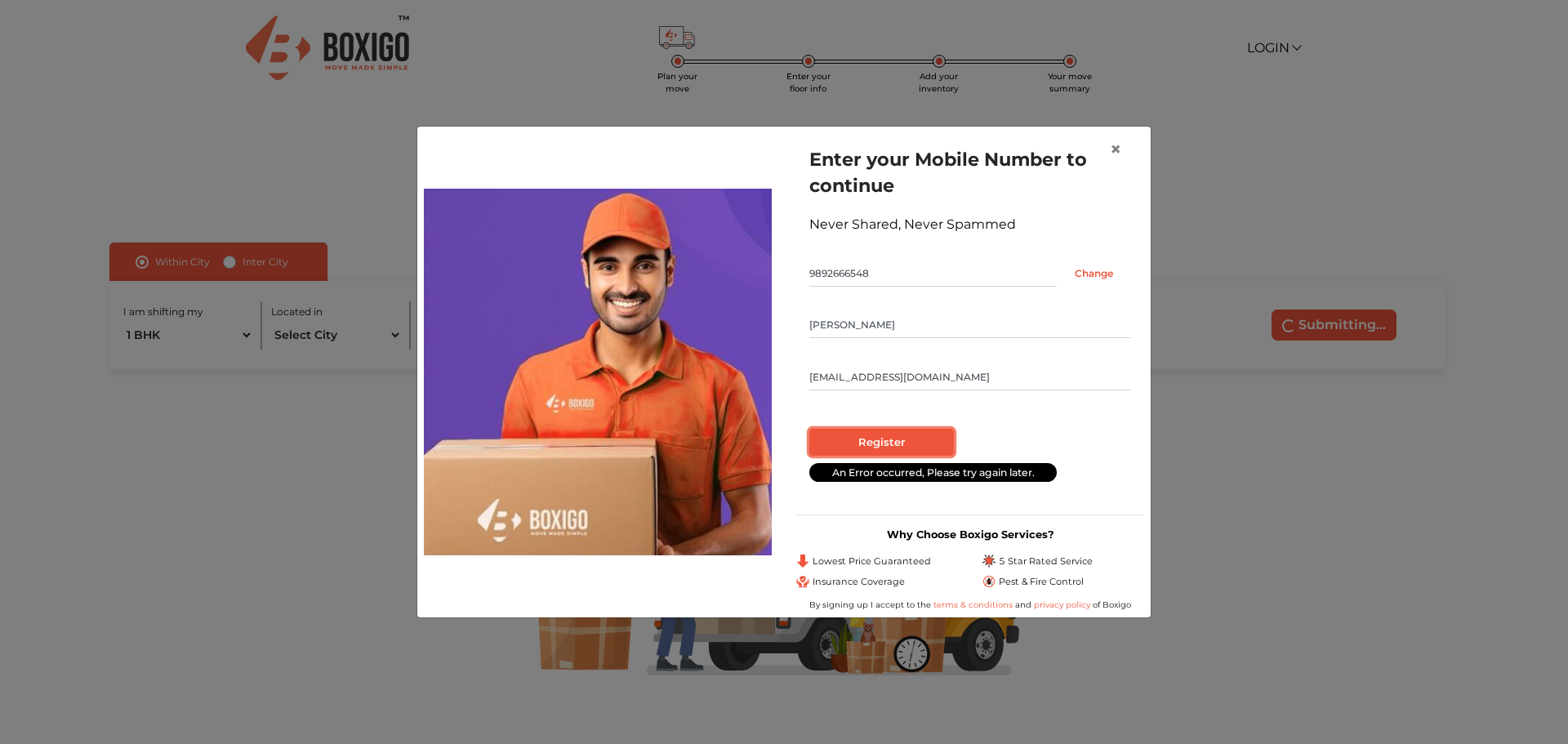
click at [912, 443] on input "Register" at bounding box center [881, 442] width 144 height 27
radio input "false"
radio input "true"
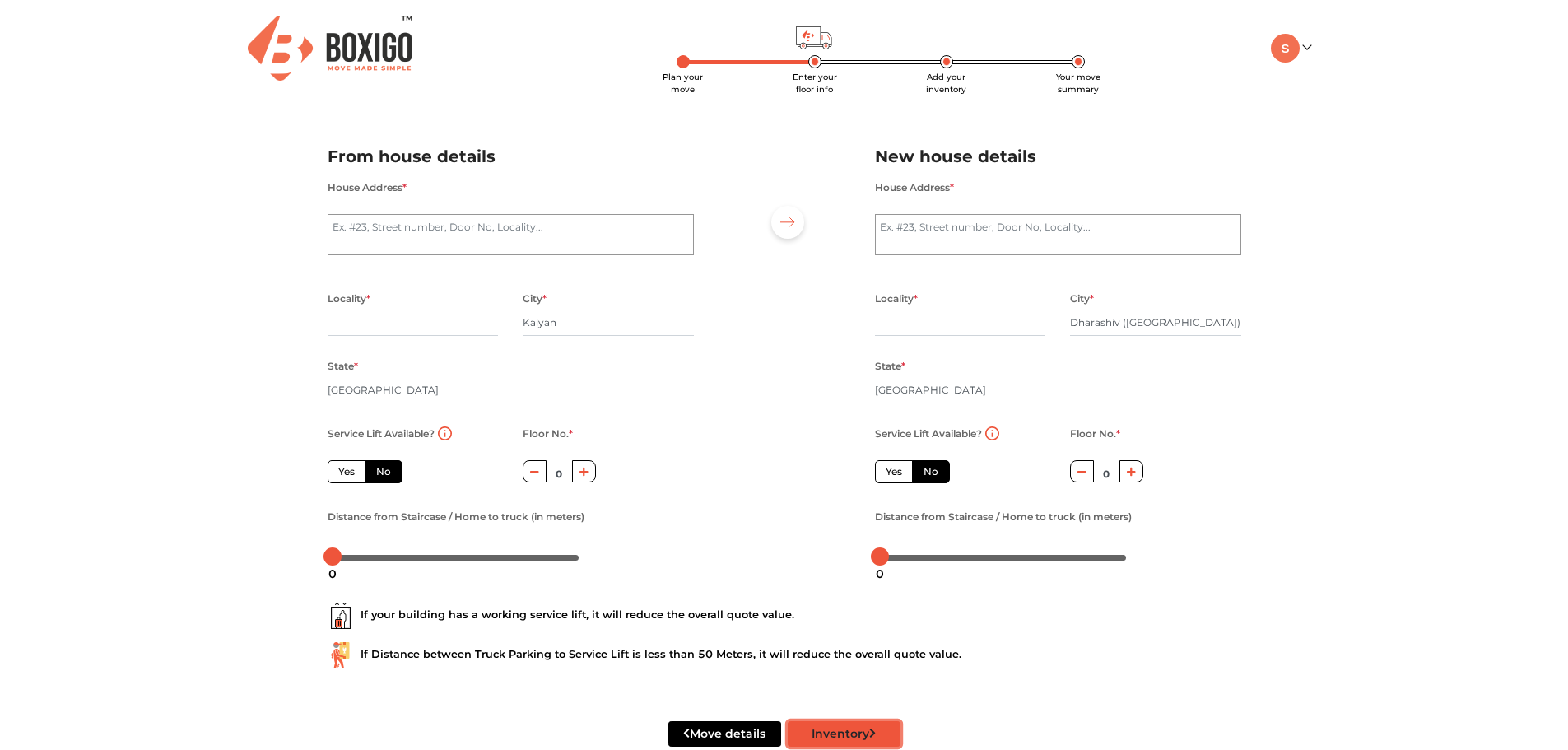
click at [847, 733] on button "Inventory" at bounding box center [844, 734] width 112 height 26
radio input "true"
